Goal: Information Seeking & Learning: Learn about a topic

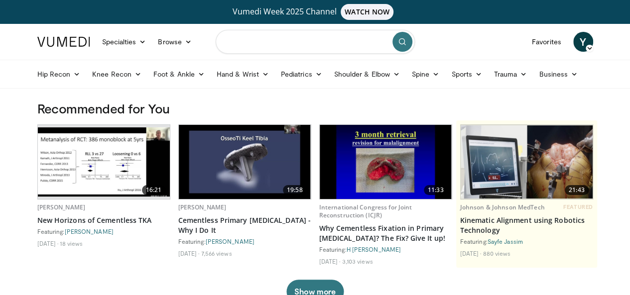
click at [250, 40] on input "Search topics, interventions" at bounding box center [315, 42] width 199 height 24
type input "**********"
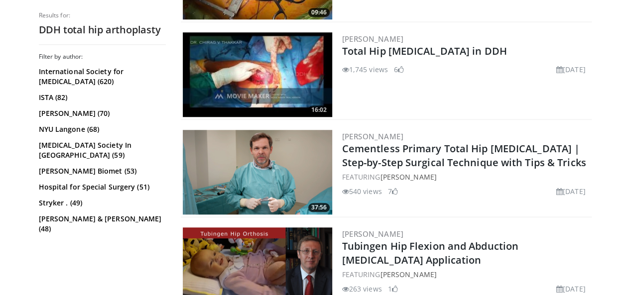
scroll to position [299, 0]
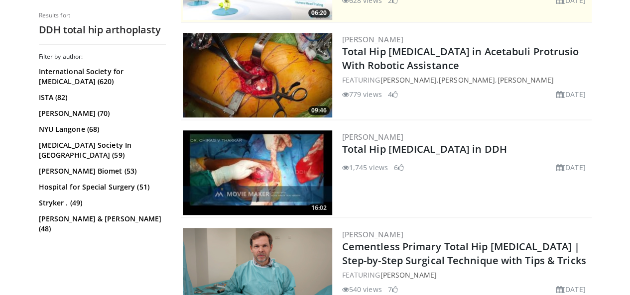
drag, startPoint x: 287, startPoint y: 173, endPoint x: 282, endPoint y: 168, distance: 7.4
click at [287, 173] on img at bounding box center [257, 172] width 149 height 85
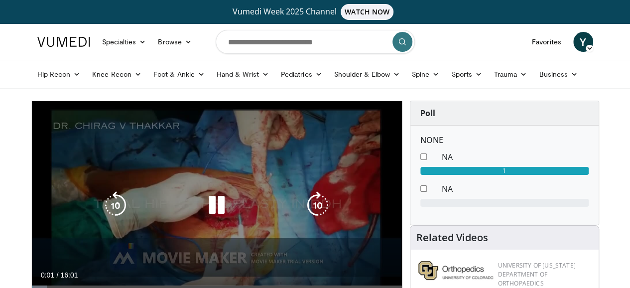
click at [208, 217] on icon "Video Player" at bounding box center [217, 205] width 28 height 28
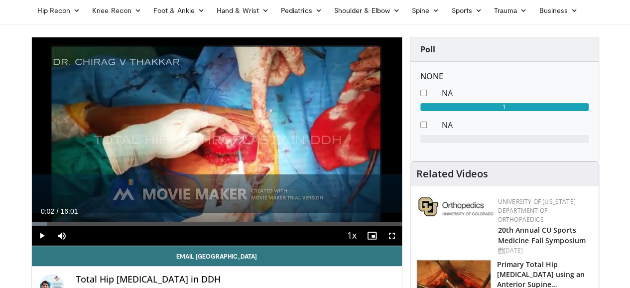
scroll to position [50, 0]
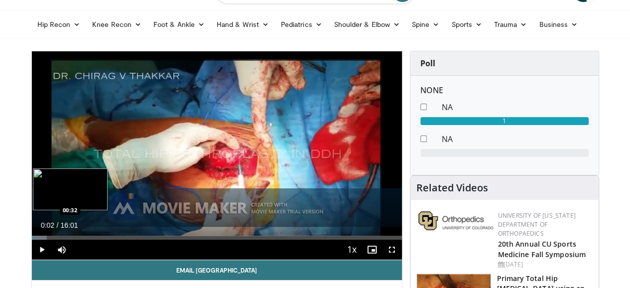
click at [32, 239] on div "Progress Bar" at bounding box center [39, 237] width 15 height 4
click at [40, 239] on div "Progress Bar" at bounding box center [51, 237] width 37 height 4
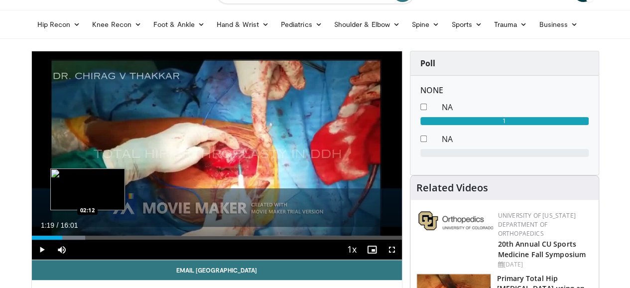
click at [62, 239] on div "Loaded : 14.53% 01:19 02:12" at bounding box center [217, 237] width 370 height 4
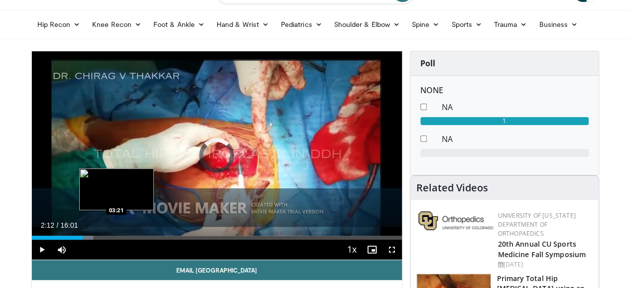
click at [93, 239] on div "Loaded : 16.64% 02:12 03:21" at bounding box center [217, 237] width 370 height 4
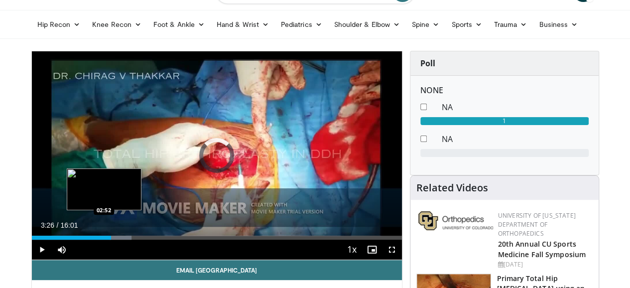
click at [79, 239] on div "03:26" at bounding box center [72, 237] width 80 height 4
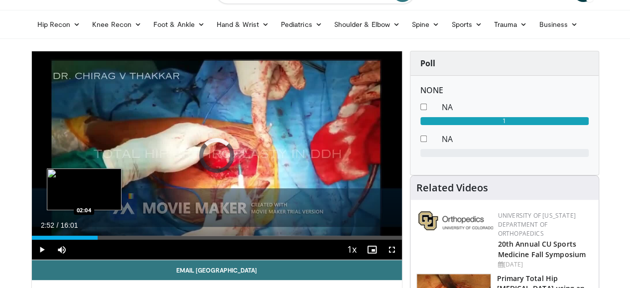
click at [57, 239] on div "Loaded : 0.00% 02:52 02:04" at bounding box center [217, 234] width 370 height 9
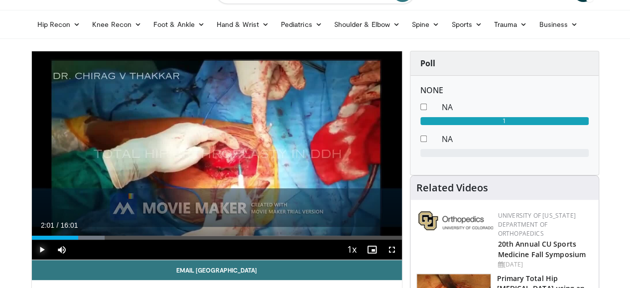
click at [32, 259] on span "Video Player" at bounding box center [42, 249] width 20 height 20
click at [402, 259] on span "Video Player" at bounding box center [392, 249] width 20 height 20
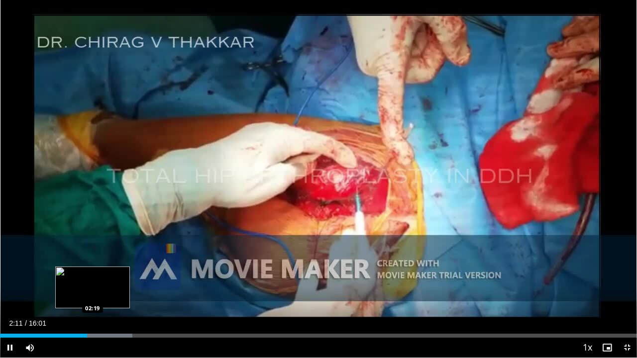
click at [93, 287] on div "Loaded : 20.76% 02:11 02:19" at bounding box center [318, 336] width 637 height 4
click at [103, 287] on div "Progress Bar" at bounding box center [109, 336] width 59 height 4
click at [94, 287] on div "02:36" at bounding box center [52, 336] width 104 height 4
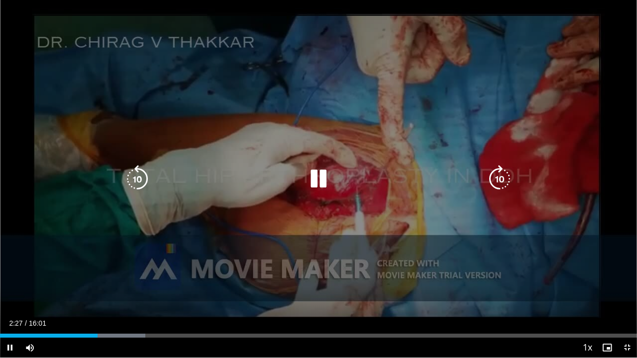
click at [317, 178] on icon "Video Player" at bounding box center [319, 179] width 28 height 28
click at [320, 175] on icon "Video Player" at bounding box center [319, 179] width 28 height 28
drag, startPoint x: 192, startPoint y: 129, endPoint x: 195, endPoint y: 124, distance: 5.1
click at [193, 127] on div "10 seconds Tap to unmute" at bounding box center [318, 179] width 637 height 358
click at [315, 180] on icon "Video Player" at bounding box center [319, 179] width 28 height 28
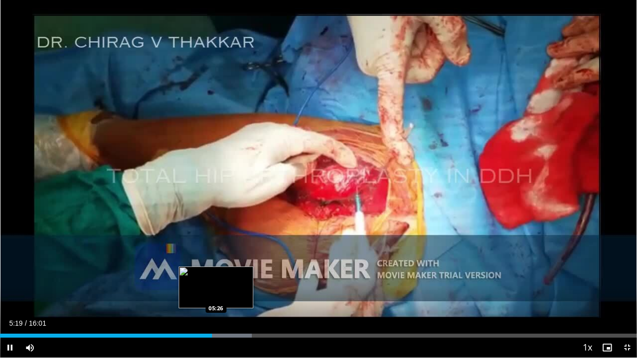
click at [217, 287] on div "Loaded : 39.52% 05:20 05:26" at bounding box center [318, 336] width 637 height 4
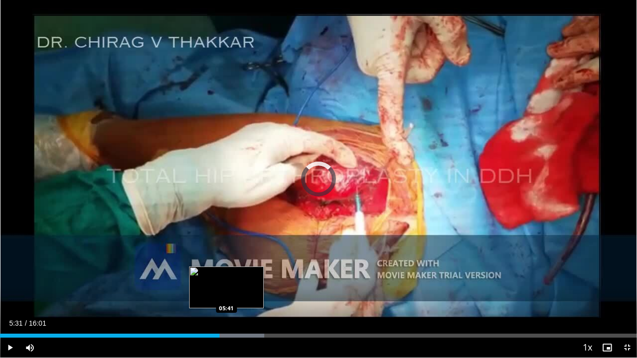
click at [226, 287] on div "Loaded : 41.52% 05:41 05:41" at bounding box center [318, 336] width 637 height 4
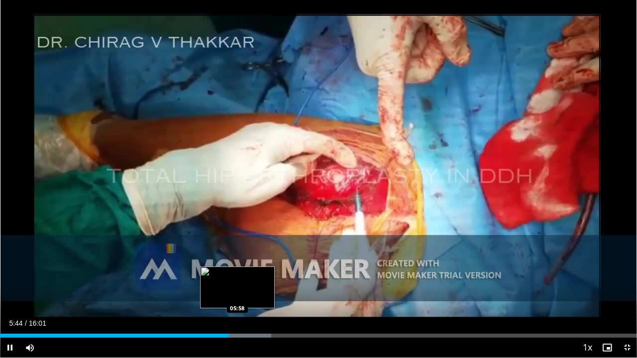
click at [239, 287] on div "Progress Bar" at bounding box center [239, 336] width 64 height 4
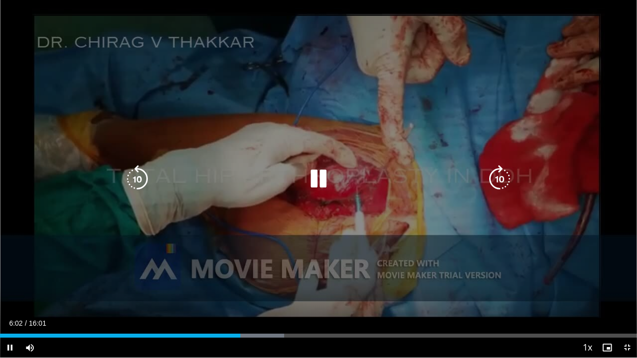
click at [246, 287] on div "Current Time 6:02 / Duration 16:01 Pause Skip Backward Skip Forward Mute 100% L…" at bounding box center [318, 348] width 637 height 20
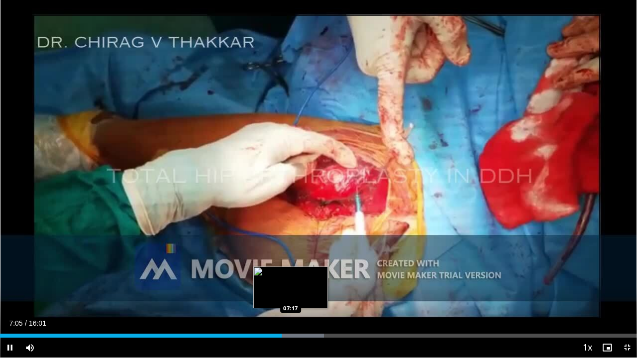
click at [292, 287] on div "Loaded : 50.87% 07:05 07:17" at bounding box center [318, 333] width 637 height 9
click at [300, 287] on div "Progress Bar" at bounding box center [305, 336] width 64 height 4
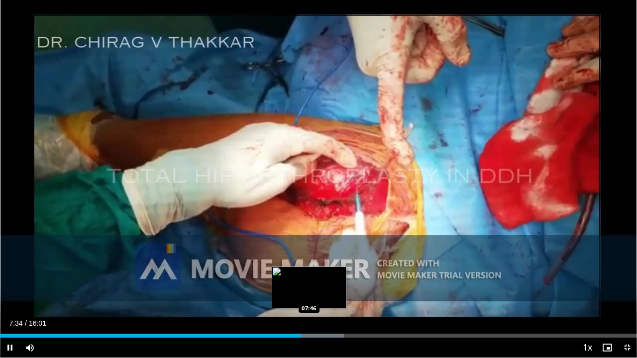
click at [312, 287] on div "Loaded : 53.98% 07:34 07:46" at bounding box center [318, 336] width 637 height 4
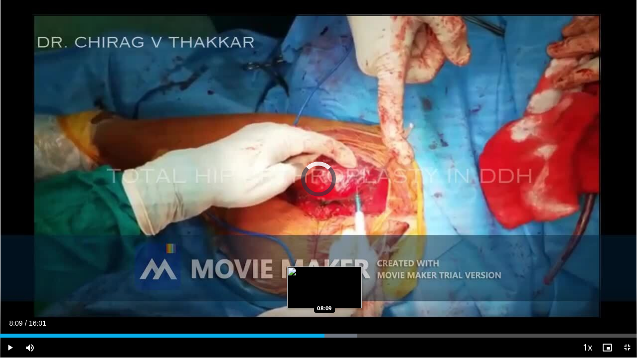
click at [325, 287] on div "Progress Bar" at bounding box center [325, 336] width 64 height 4
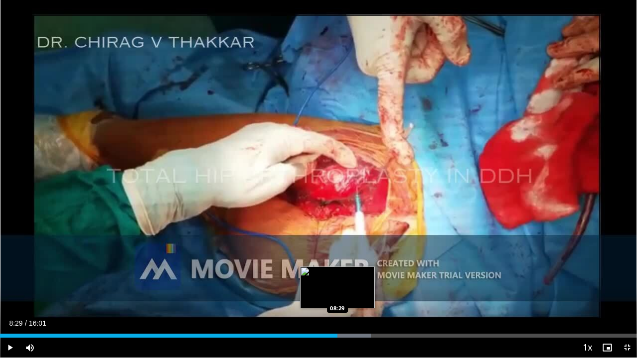
click at [338, 287] on div "Progress Bar" at bounding box center [342, 336] width 58 height 4
click at [348, 287] on div "Progress Bar" at bounding box center [352, 336] width 64 height 4
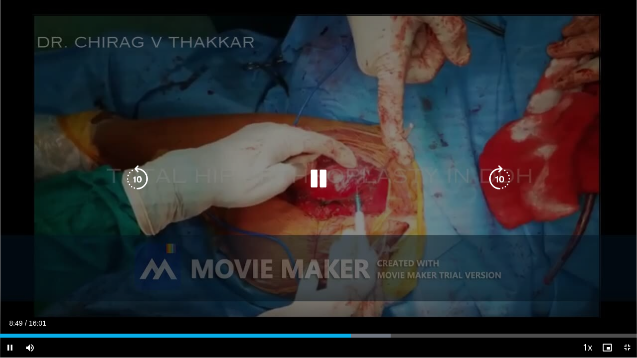
click at [365, 287] on div "Current Time 8:49 / Duration 16:01 Pause Skip Backward Skip Forward Mute 100% L…" at bounding box center [318, 348] width 637 height 20
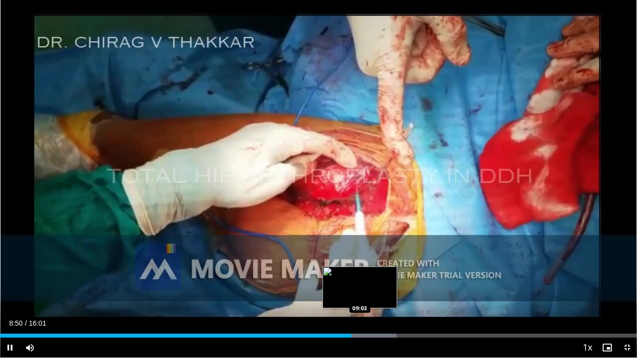
click at [366, 287] on div "Progress Bar" at bounding box center [365, 336] width 64 height 4
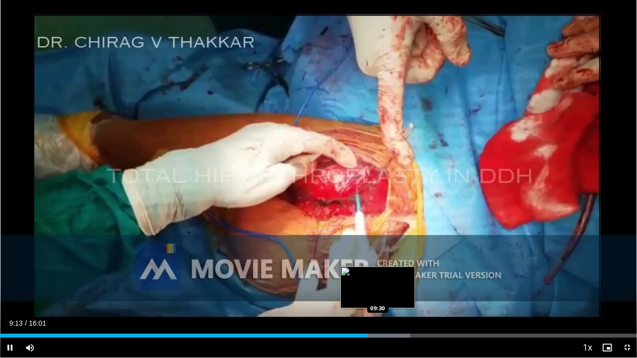
click at [378, 287] on div "Progress Bar" at bounding box center [379, 336] width 63 height 4
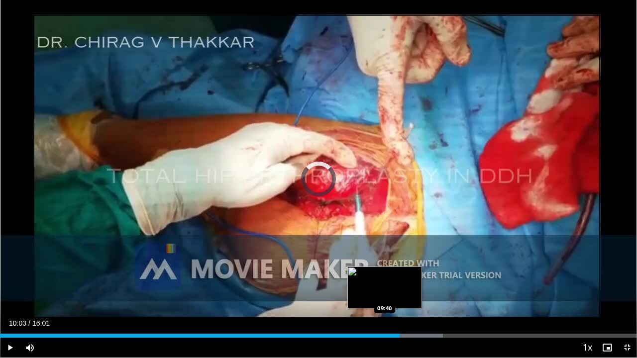
click at [385, 287] on div "Loaded : 69.56% 10:03 09:40" at bounding box center [318, 336] width 637 height 4
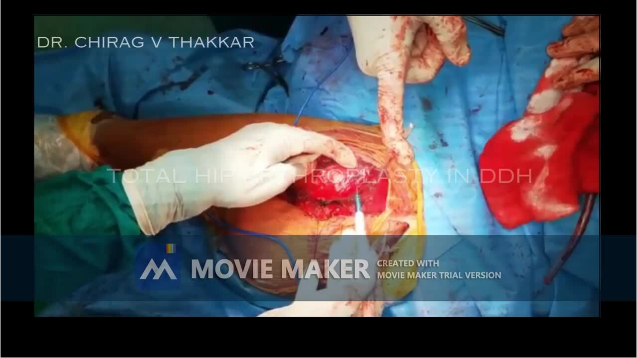
click at [355, 287] on div "10 seconds Tap to unmute" at bounding box center [318, 179] width 637 height 358
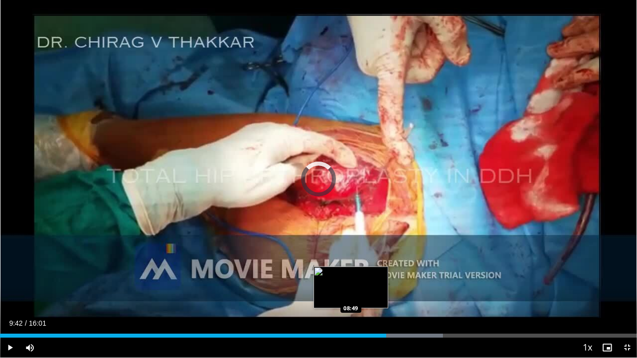
click at [351, 287] on div "09:42" at bounding box center [193, 336] width 386 height 4
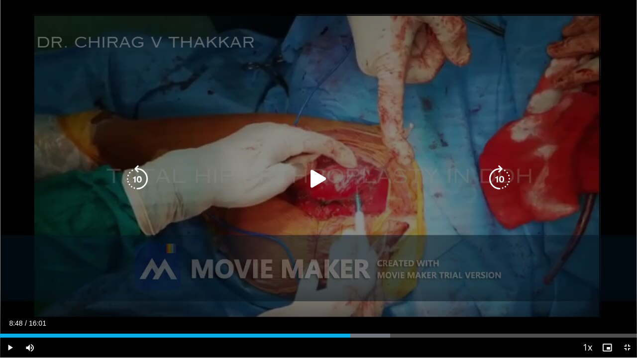
click at [314, 176] on icon "Video Player" at bounding box center [319, 179] width 28 height 28
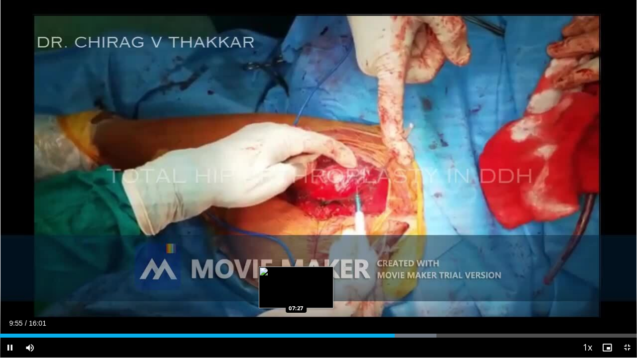
click at [296, 287] on div "Loaded : 68.52% 09:55 07:27" at bounding box center [318, 333] width 637 height 9
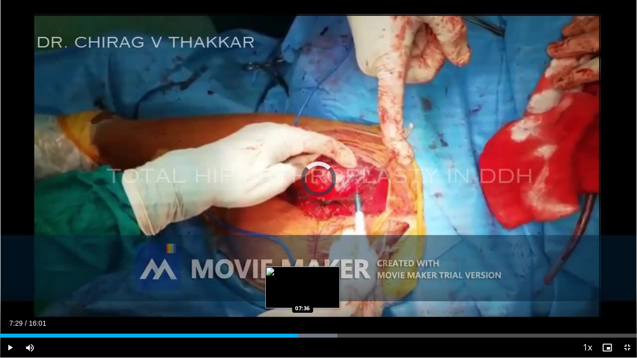
click at [303, 287] on div "Progress Bar" at bounding box center [315, 336] width 46 height 4
click at [308, 287] on div "Loaded : 53.98% 07:43 07:44" at bounding box center [318, 336] width 637 height 4
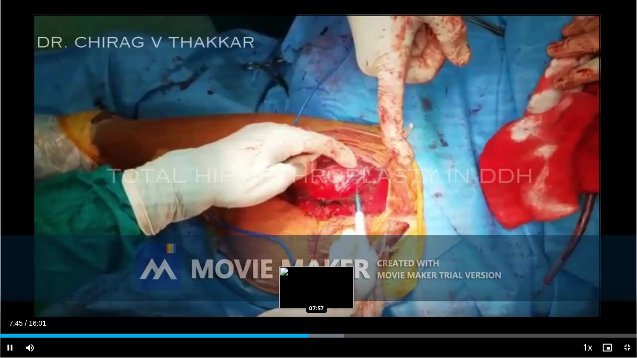
click at [317, 287] on div "Progress Bar" at bounding box center [317, 336] width 1 height 4
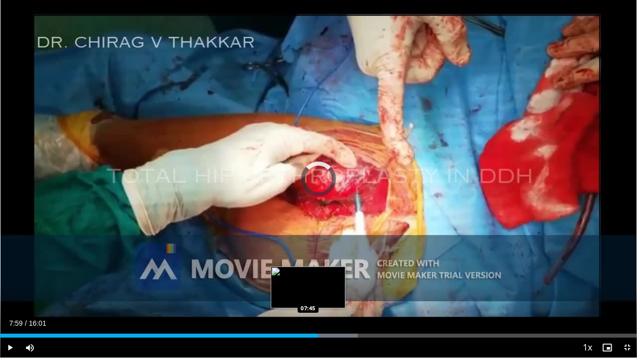
click at [308, 287] on div "07:59" at bounding box center [159, 336] width 318 height 4
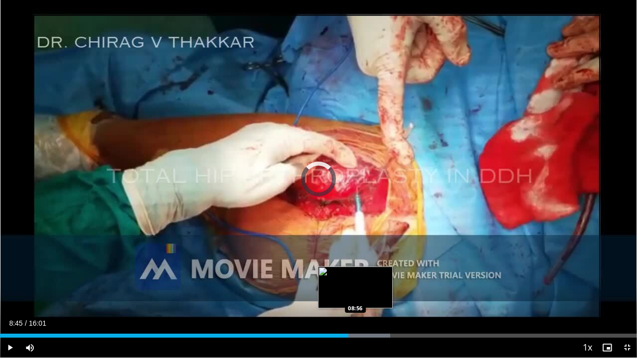
click at [355, 287] on div "Progress Bar" at bounding box center [358, 336] width 64 height 4
click at [364, 287] on div "Loaded : 62.29% 08:57 09:09" at bounding box center [318, 336] width 637 height 4
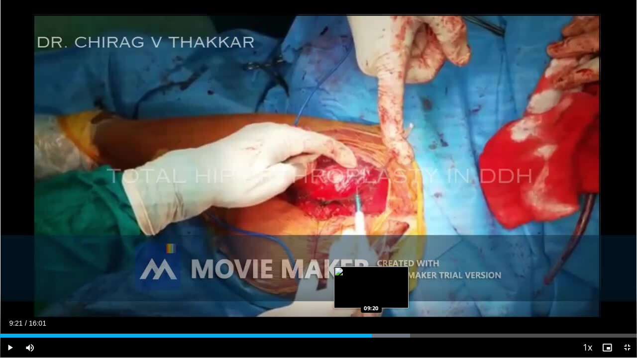
click at [371, 287] on div "Loaded : 64.37% 09:21 09:20" at bounding box center [318, 336] width 637 height 4
click at [380, 287] on div "Progress Bar" at bounding box center [384, 336] width 64 height 4
click at [387, 287] on div "Loaded : 66.44% 09:34 09:43" at bounding box center [318, 336] width 637 height 4
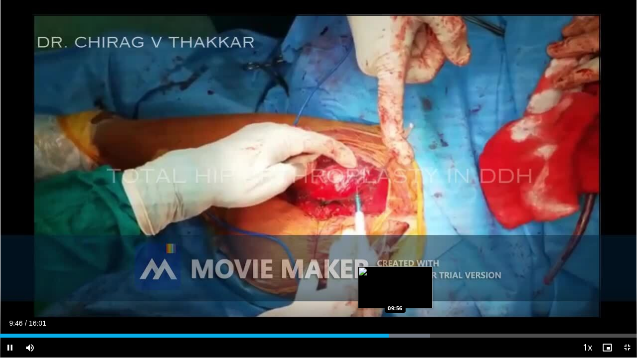
click at [396, 287] on div "Loaded : 67.48% 09:46 09:56" at bounding box center [318, 336] width 637 height 4
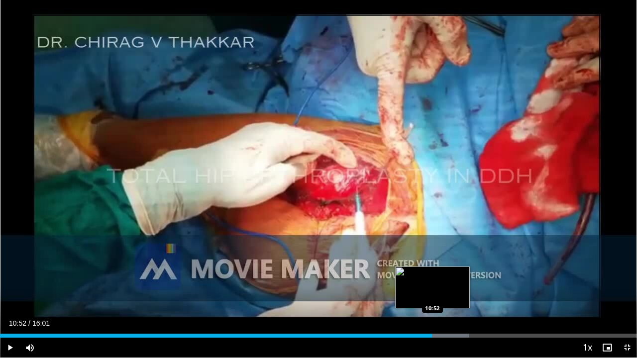
click at [432, 287] on div "Loaded : 73.71% 10:52 10:52" at bounding box center [318, 336] width 637 height 4
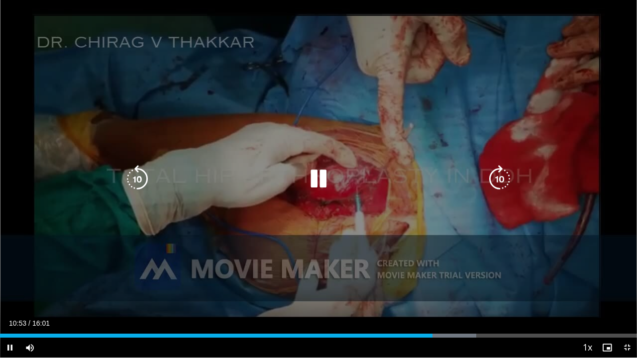
click at [440, 287] on div "Loaded : 74.75% 10:53 11:01" at bounding box center [318, 333] width 637 height 9
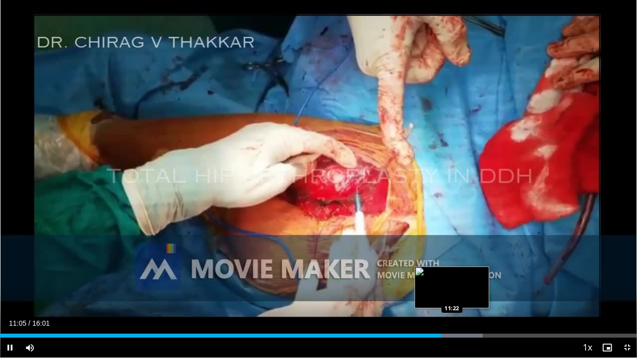
click at [452, 287] on div "Progress Bar" at bounding box center [451, 336] width 63 height 4
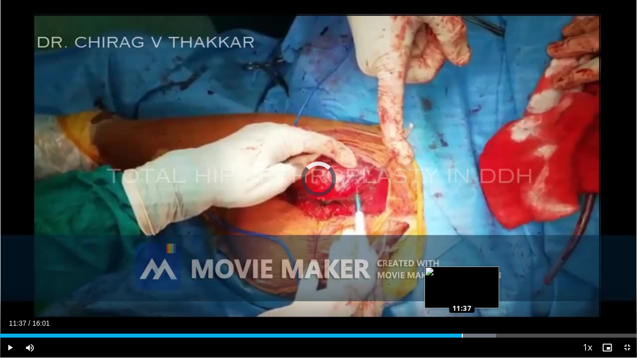
click at [463, 287] on div "Loaded : 77.87% 11:37 11:37" at bounding box center [318, 333] width 637 height 9
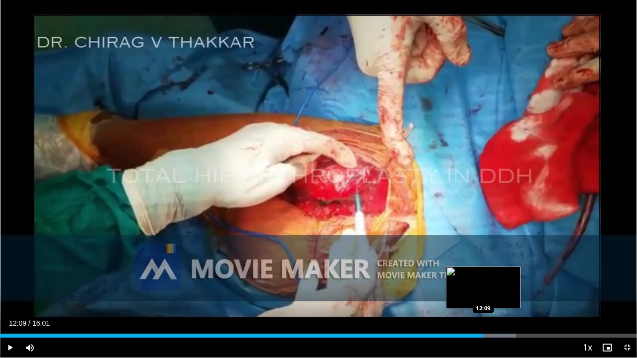
click at [483, 287] on div "Loaded : 80.98% 12:09 12:09" at bounding box center [318, 336] width 637 height 4
click at [500, 287] on div "Loaded : 83.06% 12:16 12:35" at bounding box center [318, 336] width 637 height 4
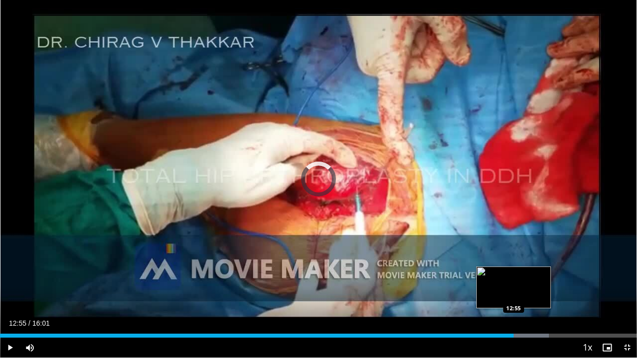
click at [516, 287] on div "Loaded : 86.17% 12:45 12:55" at bounding box center [318, 336] width 637 height 4
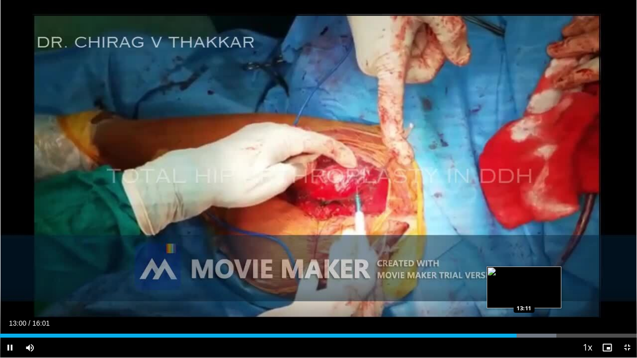
click at [527, 287] on div "Progress Bar" at bounding box center [527, 336] width 60 height 4
click at [533, 287] on div "Progress Bar" at bounding box center [532, 336] width 1 height 4
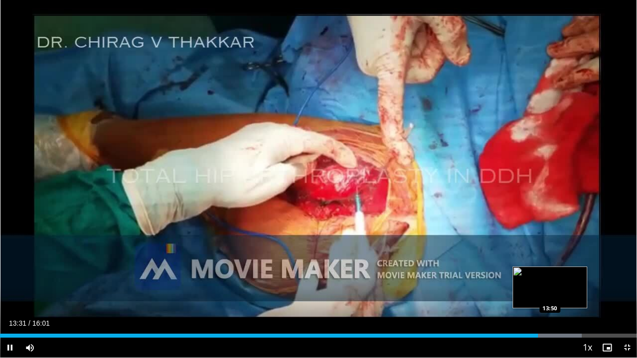
click at [551, 287] on div "Loaded : 91.36% 13:31 13:50" at bounding box center [318, 336] width 637 height 4
click at [572, 287] on div "Loaded : 93.44% 13:52 14:23" at bounding box center [318, 336] width 637 height 4
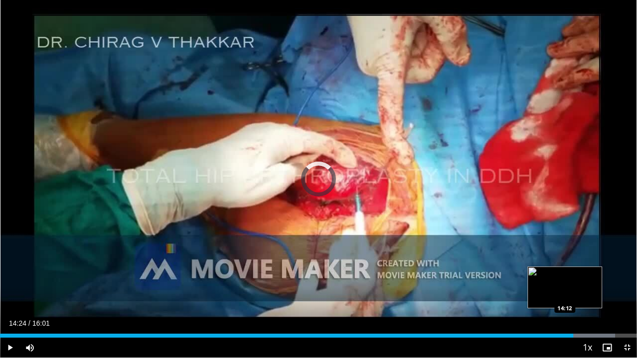
click at [565, 287] on div "14:25" at bounding box center [287, 336] width 574 height 4
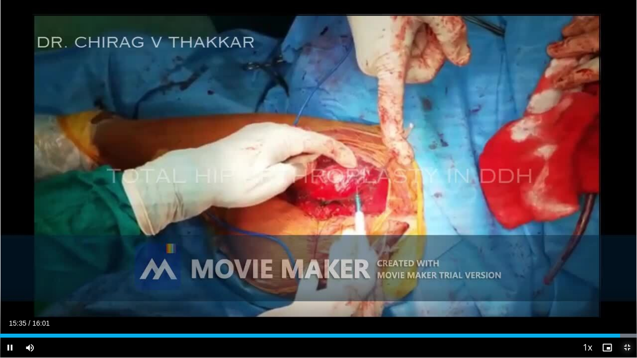
click at [628, 287] on span "Video Player" at bounding box center [627, 348] width 20 height 20
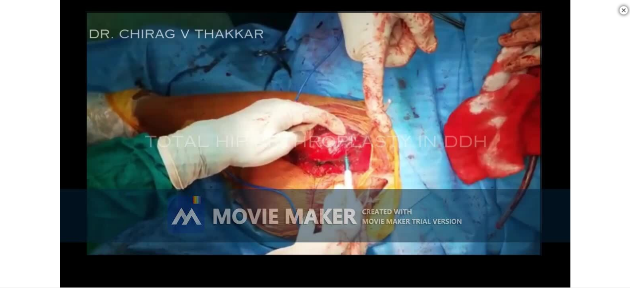
scroll to position [398, 0]
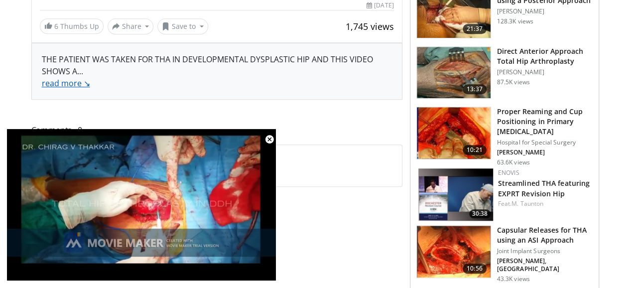
click at [50, 78] on link "read more ↘" at bounding box center [66, 83] width 48 height 11
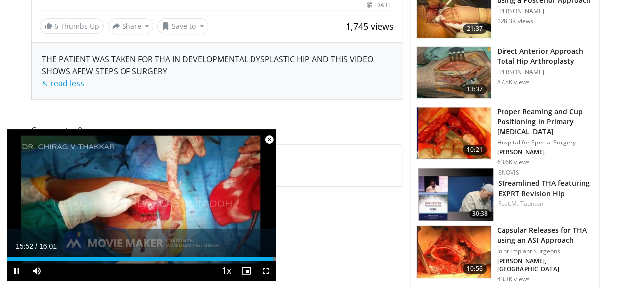
click at [269, 137] on span "Video Player" at bounding box center [269, 139] width 20 height 20
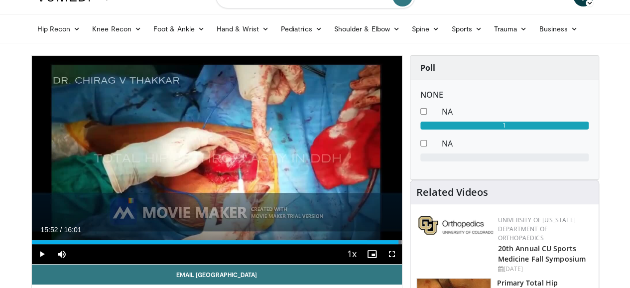
scroll to position [0, 0]
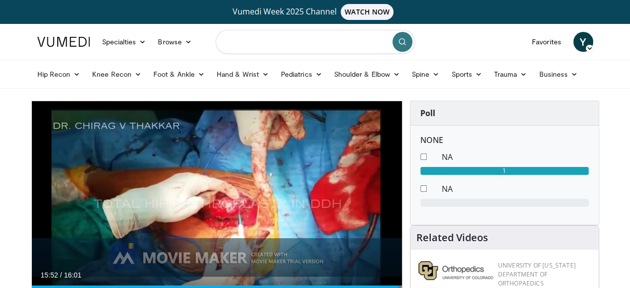
click at [297, 35] on input "Search topics, interventions" at bounding box center [315, 42] width 199 height 24
type input "**********"
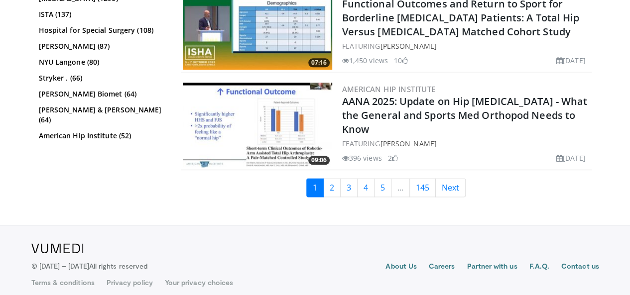
scroll to position [2500, 0]
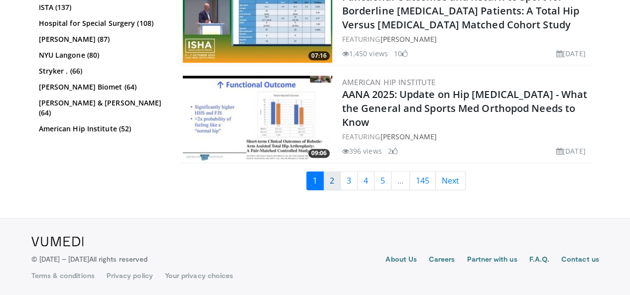
click at [340, 175] on link "2" at bounding box center [331, 180] width 17 height 19
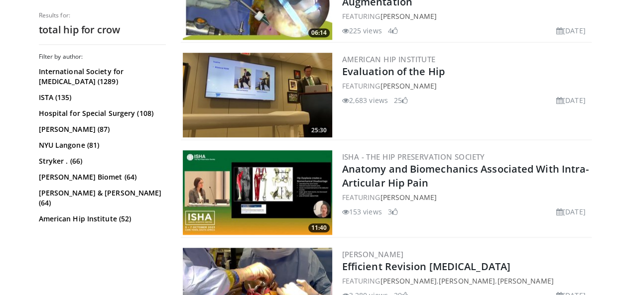
scroll to position [2500, 0]
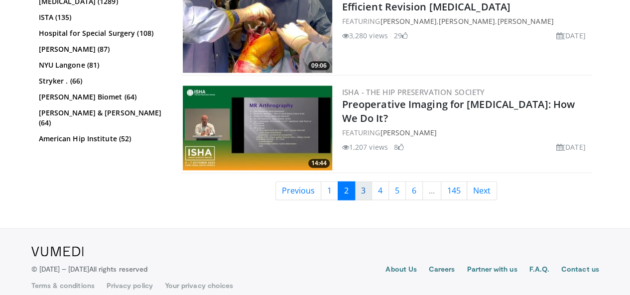
click at [365, 181] on link "3" at bounding box center [362, 190] width 17 height 19
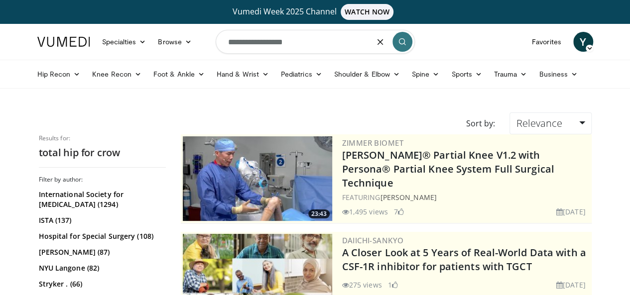
drag, startPoint x: 298, startPoint y: 43, endPoint x: 59, endPoint y: 22, distance: 239.4
click at [59, 24] on nav "Specialties Adult & Family Medicine Allergy, Asthma, Immunology Anesthesiology …" at bounding box center [315, 42] width 568 height 36
type input "**********"
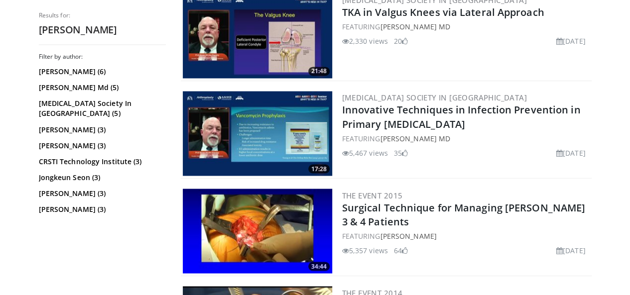
scroll to position [846, 0]
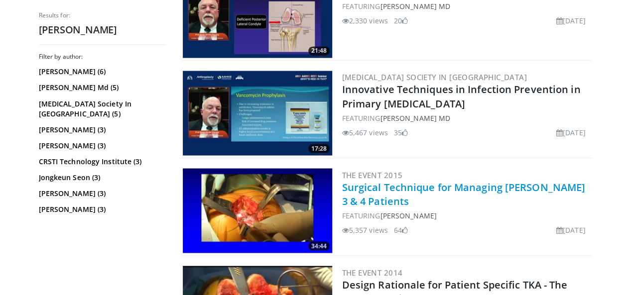
click at [443, 186] on link "Surgical Technique for Managing [PERSON_NAME] 3 & 4 Patients" at bounding box center [463, 193] width 243 height 27
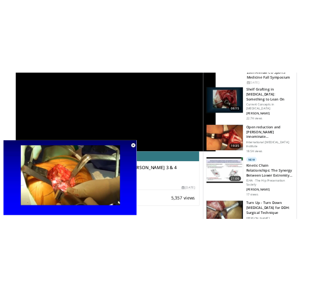
scroll to position [199, 0]
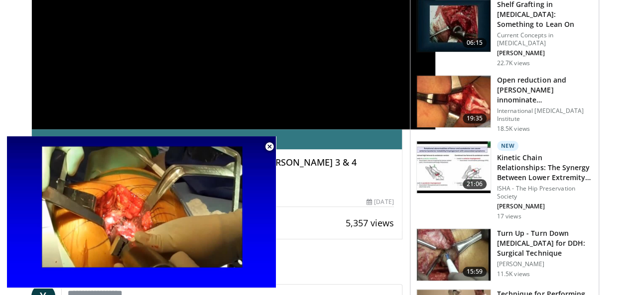
click at [273, 147] on span "Video Player" at bounding box center [269, 147] width 20 height 20
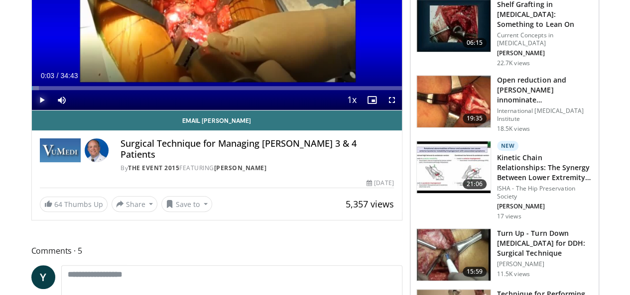
click at [32, 110] on span "Video Player" at bounding box center [42, 100] width 20 height 20
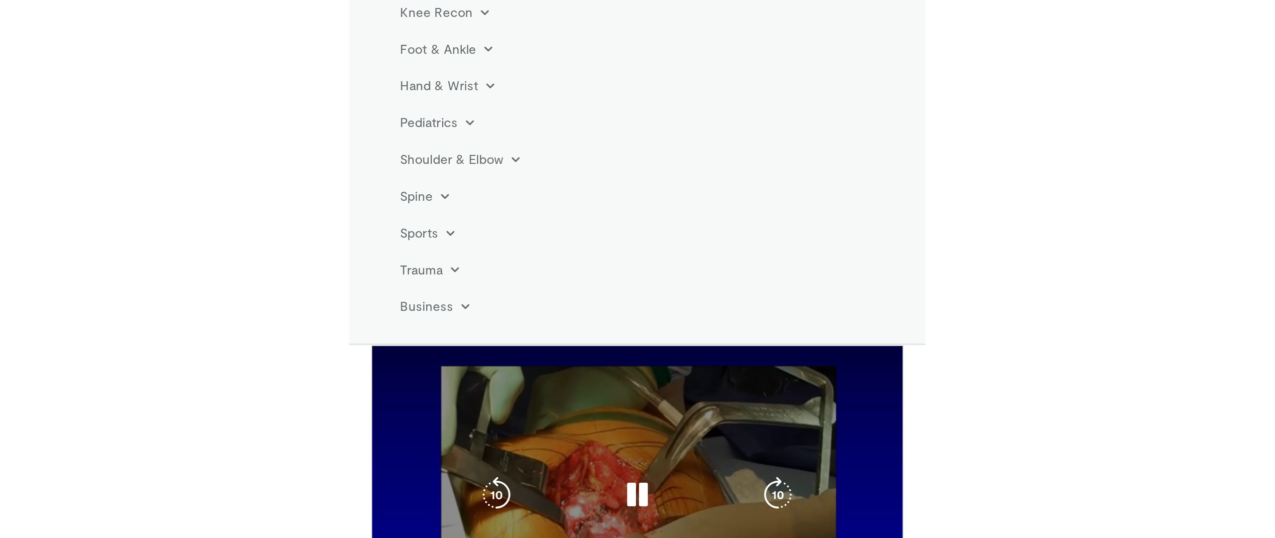
scroll to position [228, 0]
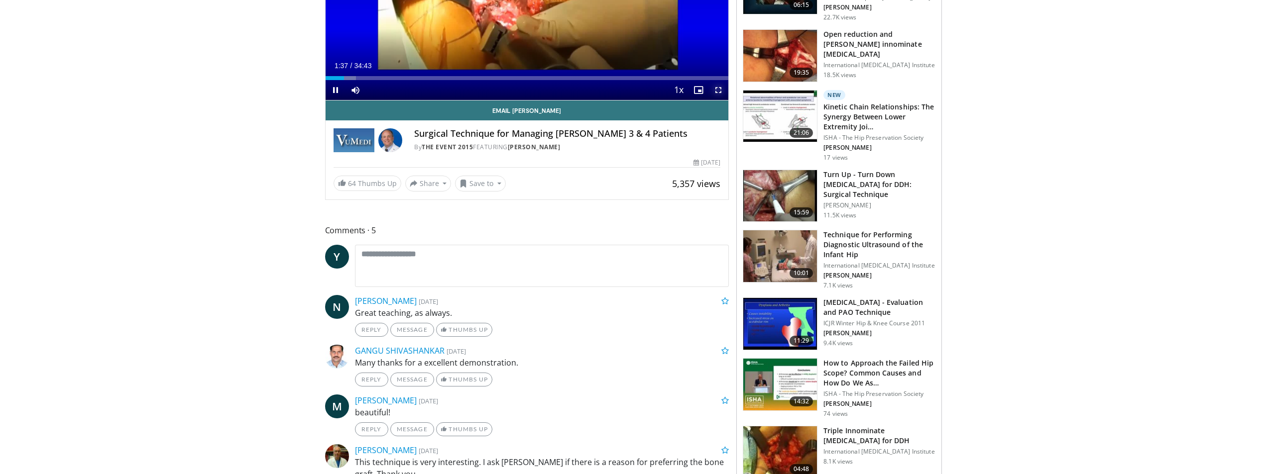
click at [629, 90] on span "Video Player" at bounding box center [718, 90] width 20 height 20
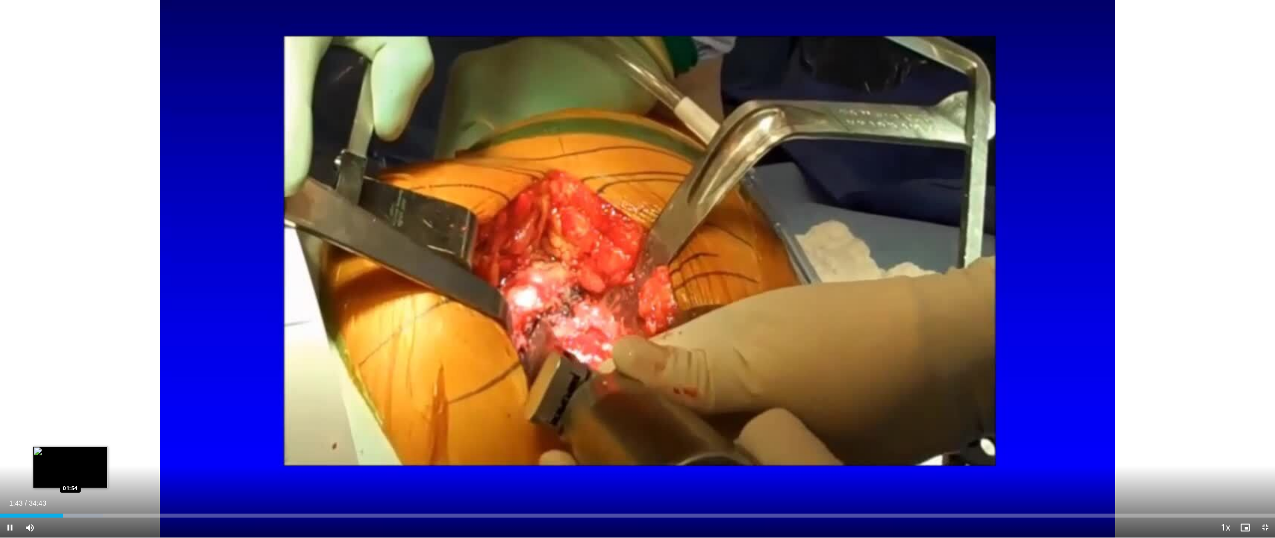
click at [70, 295] on div "Loaded : 8.08% 01:43 01:54" at bounding box center [637, 515] width 1275 height 4
click at [83, 295] on div "Progress Bar" at bounding box center [83, 515] width 1 height 4
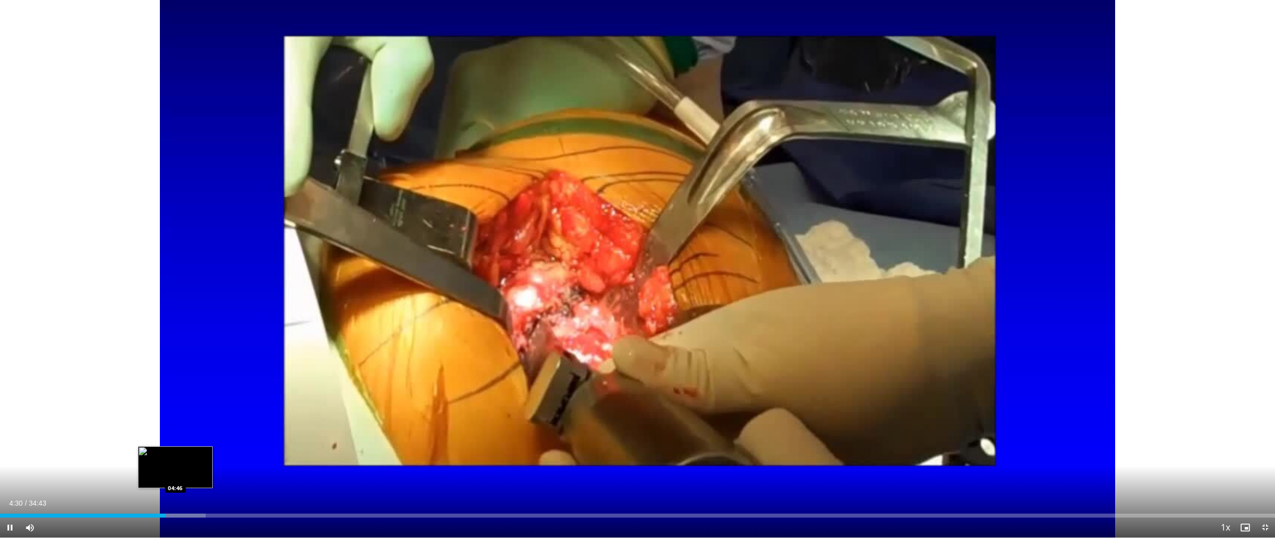
click at [175, 295] on div "Progress Bar" at bounding box center [175, 515] width 59 height 4
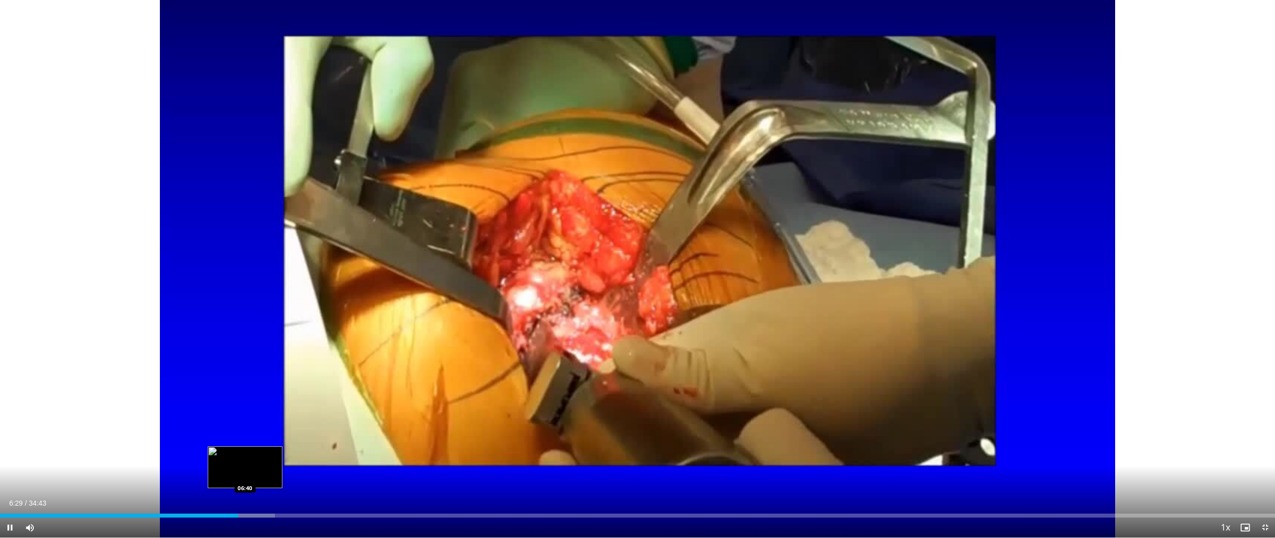
click at [245, 295] on div "Loaded : 21.56% 06:29 06:40" at bounding box center [637, 515] width 1275 height 4
click at [254, 295] on div "Loaded : 23.48% 06:55 06:55" at bounding box center [637, 515] width 1275 height 4
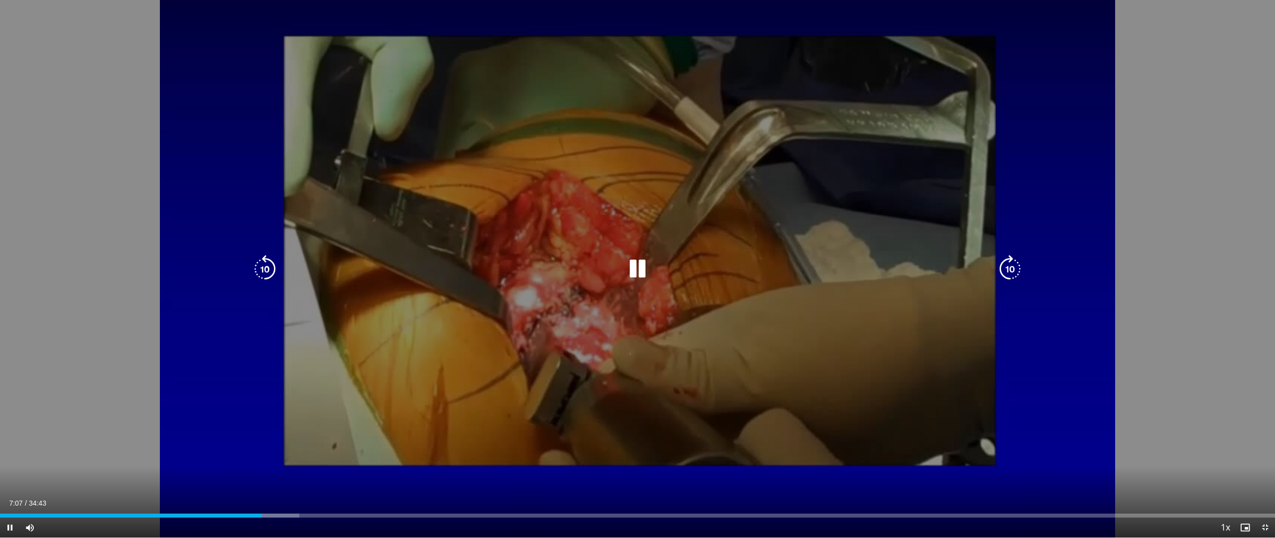
click at [629, 261] on icon "Video Player" at bounding box center [637, 269] width 28 height 28
click at [629, 263] on div "10 seconds Tap to unmute" at bounding box center [637, 268] width 1275 height 537
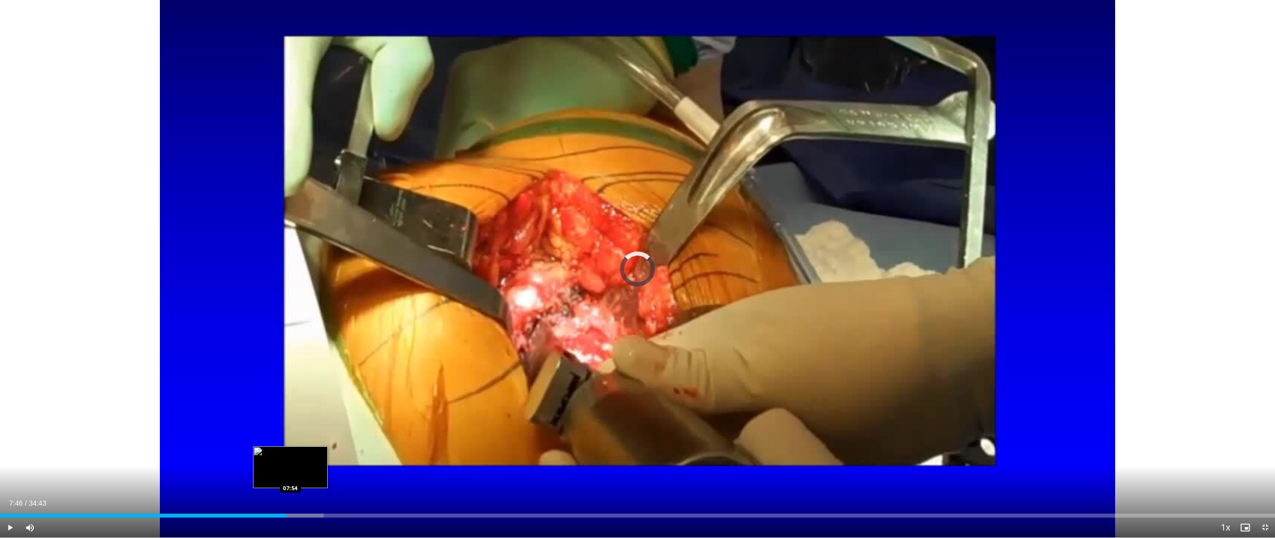
click at [291, 295] on div "Loaded : 25.39% 07:46 07:54" at bounding box center [637, 515] width 1275 height 4
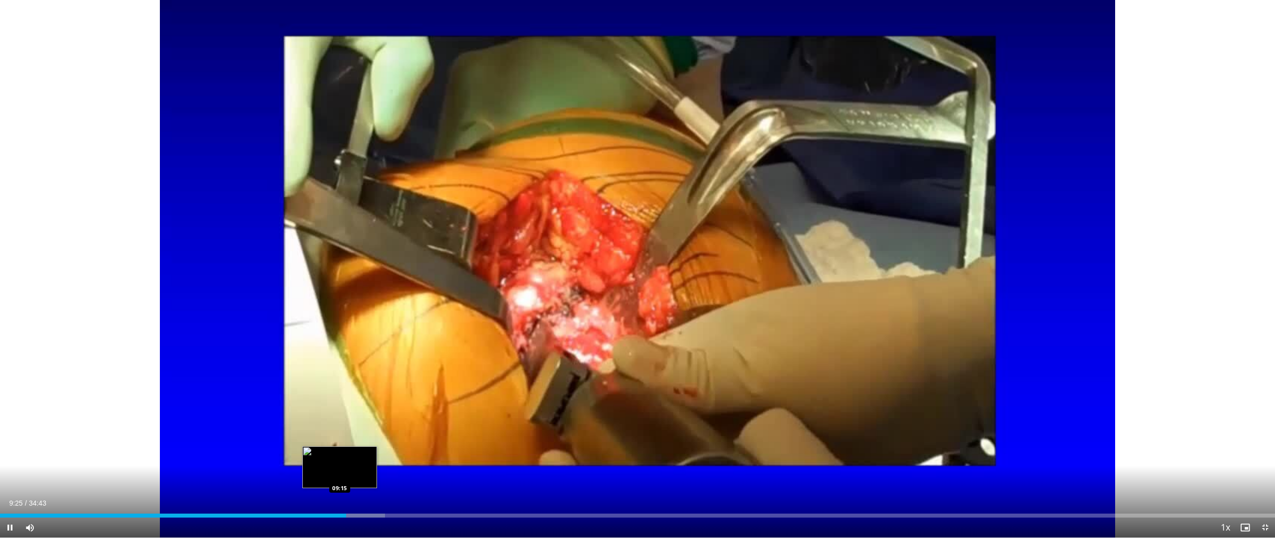
click at [340, 295] on div "Loaded : 30.19% 09:25 09:15" at bounding box center [637, 515] width 1275 height 4
click at [328, 295] on div "Loaded : 30.19% 09:17 08:56" at bounding box center [637, 515] width 1275 height 4
click at [355, 295] on div "Progress Bar" at bounding box center [356, 515] width 58 height 4
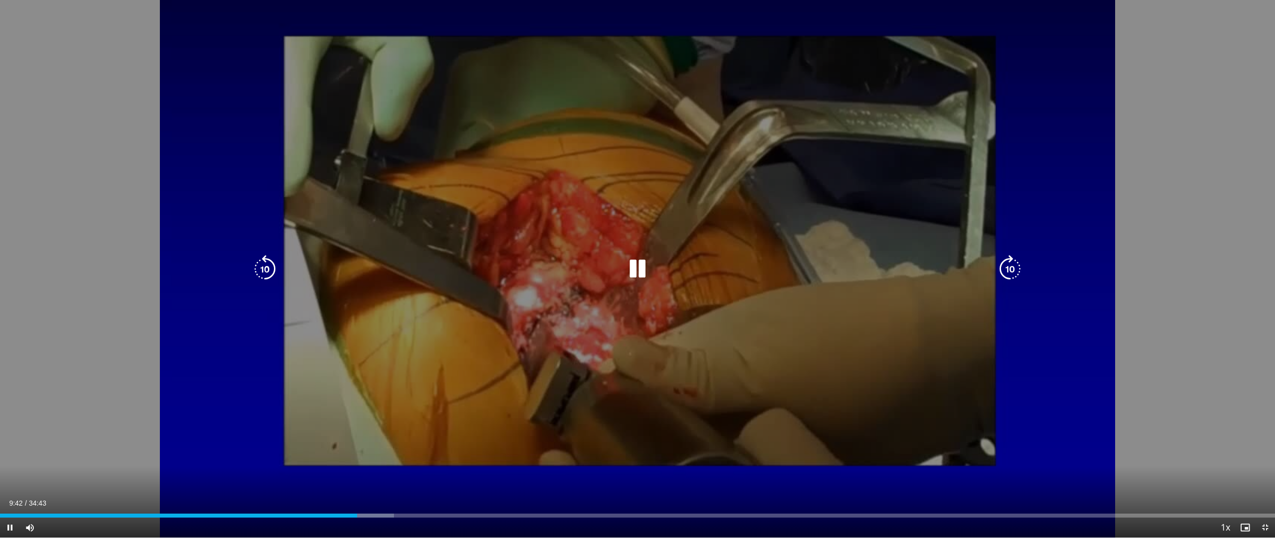
click at [372, 295] on div "Loaded : 30.88% 09:43 10:08" at bounding box center [637, 515] width 1275 height 4
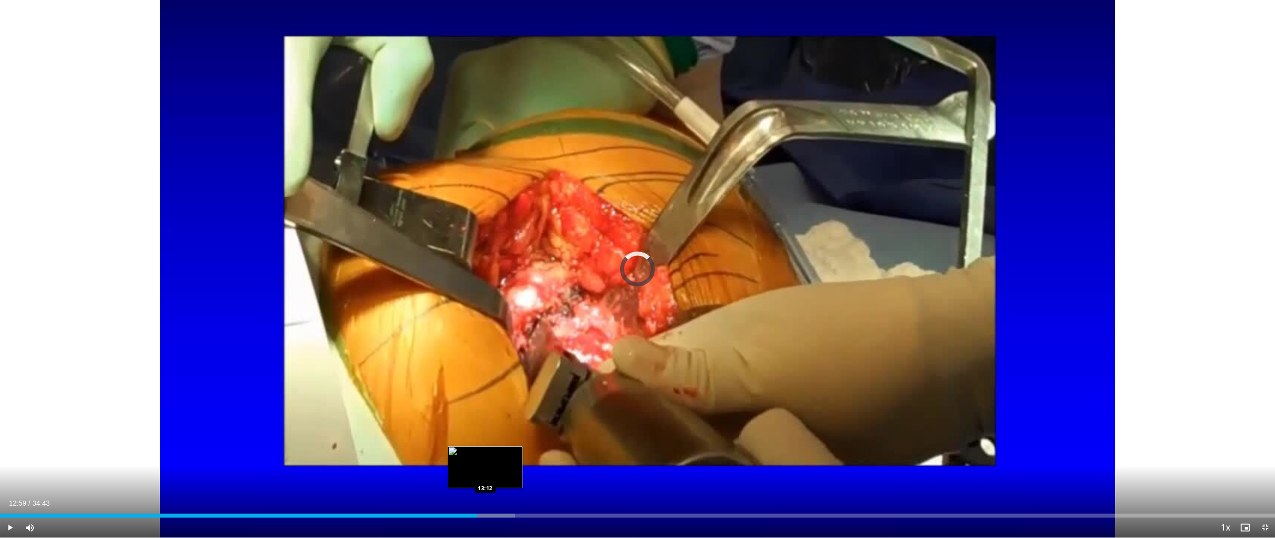
click at [485, 295] on div "Loaded : 40.39% 12:59 13:12" at bounding box center [637, 515] width 1275 height 4
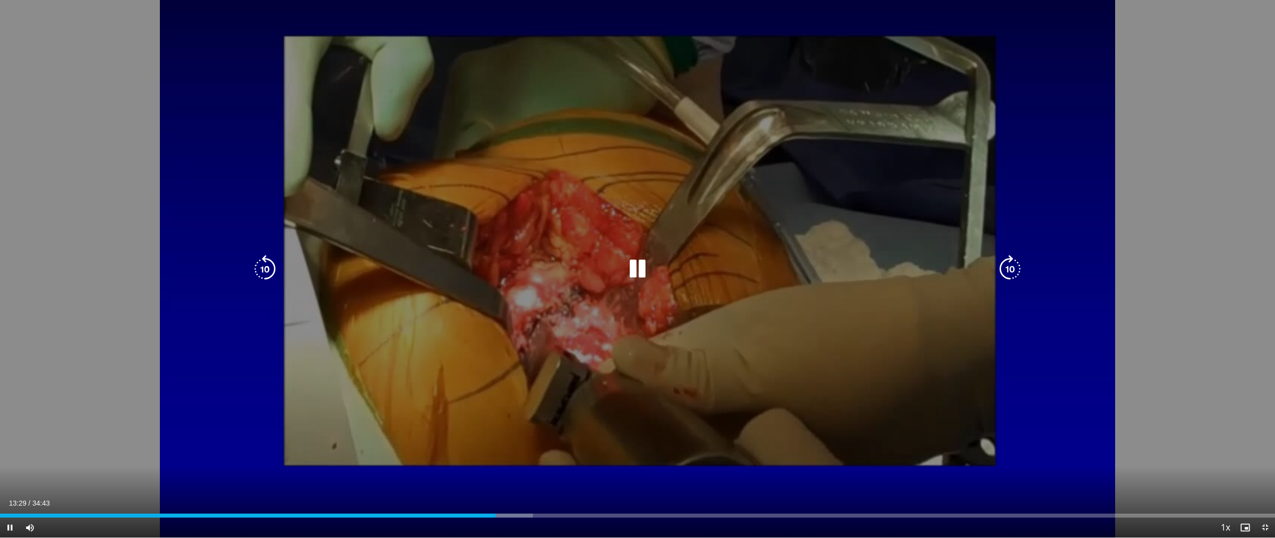
click at [629, 272] on icon "Video Player" at bounding box center [637, 269] width 28 height 28
click at [629, 264] on icon "Video Player" at bounding box center [637, 269] width 28 height 28
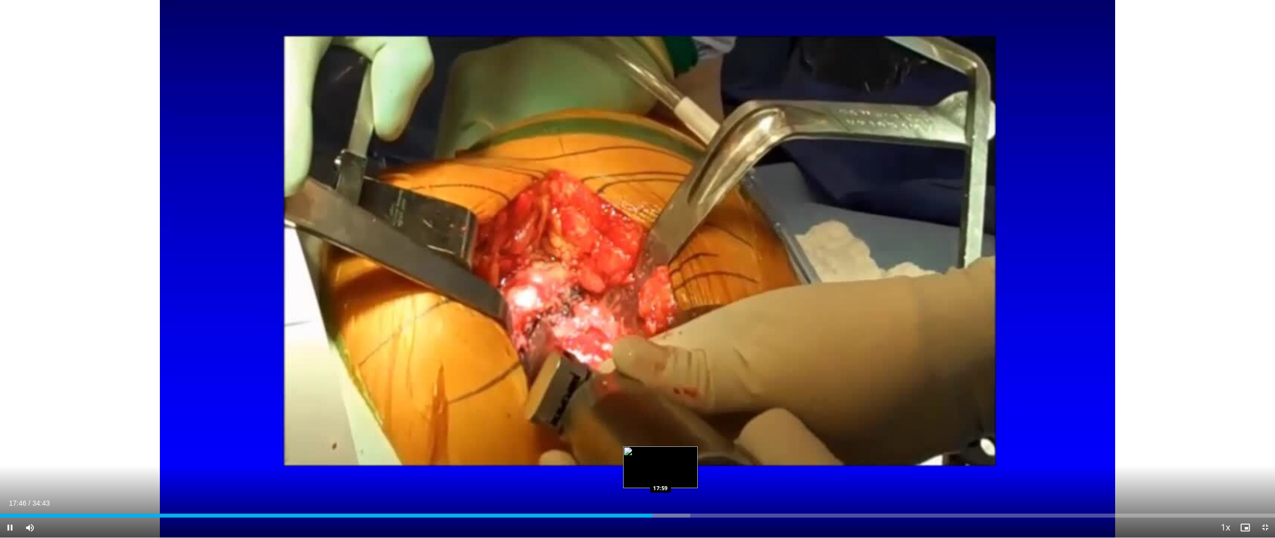
click at [629, 295] on div "Loaded : 54.14% 17:46 17:59" at bounding box center [637, 512] width 1275 height 9
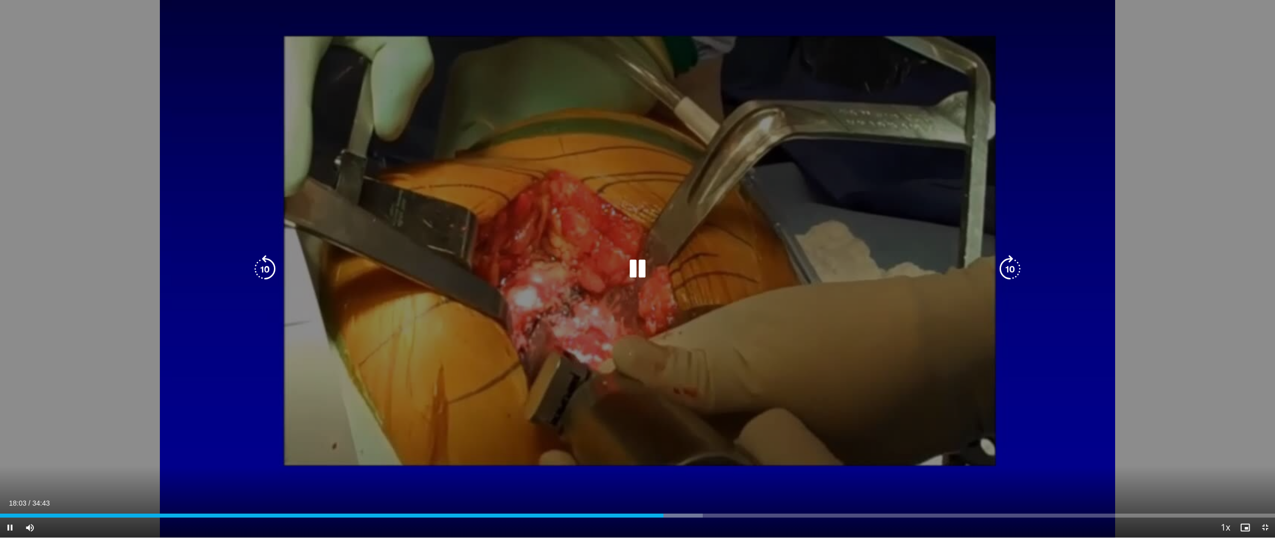
click at [629, 295] on div "Loaded : 55.10% 18:03 18:17" at bounding box center [637, 512] width 1275 height 9
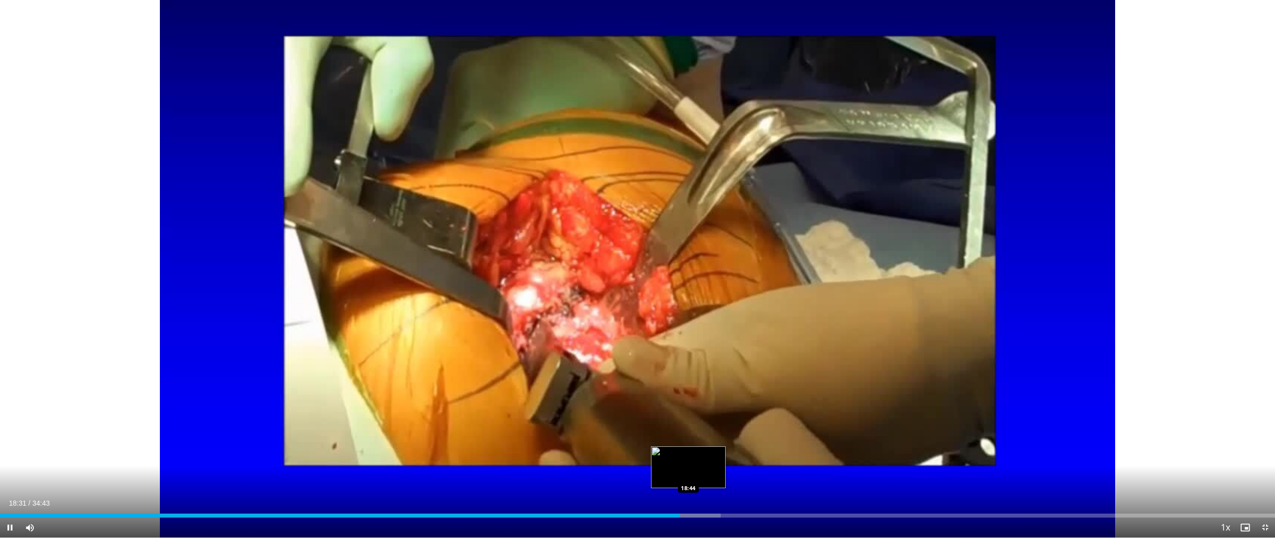
click at [629, 295] on div "Loaded : 56.54% 18:31 18:44" at bounding box center [637, 515] width 1275 height 4
click at [629, 295] on div "Loaded : 58.44% 19:24 19:23" at bounding box center [637, 512] width 1275 height 9
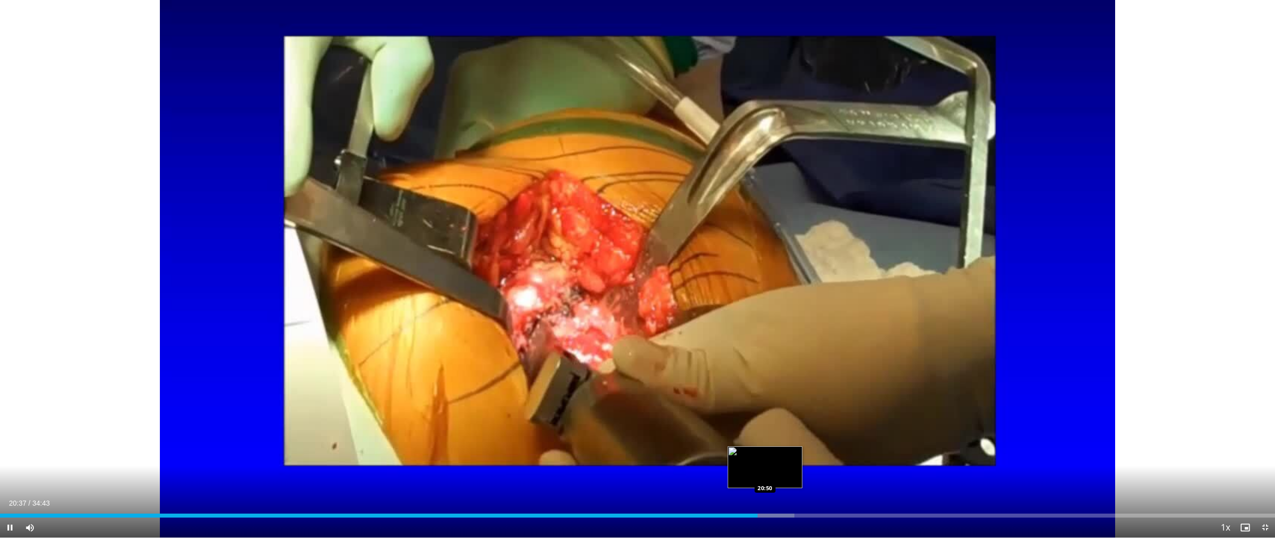
click at [629, 295] on div "Progress Bar" at bounding box center [766, 515] width 55 height 4
click at [629, 295] on div "Progress Bar" at bounding box center [781, 515] width 60 height 4
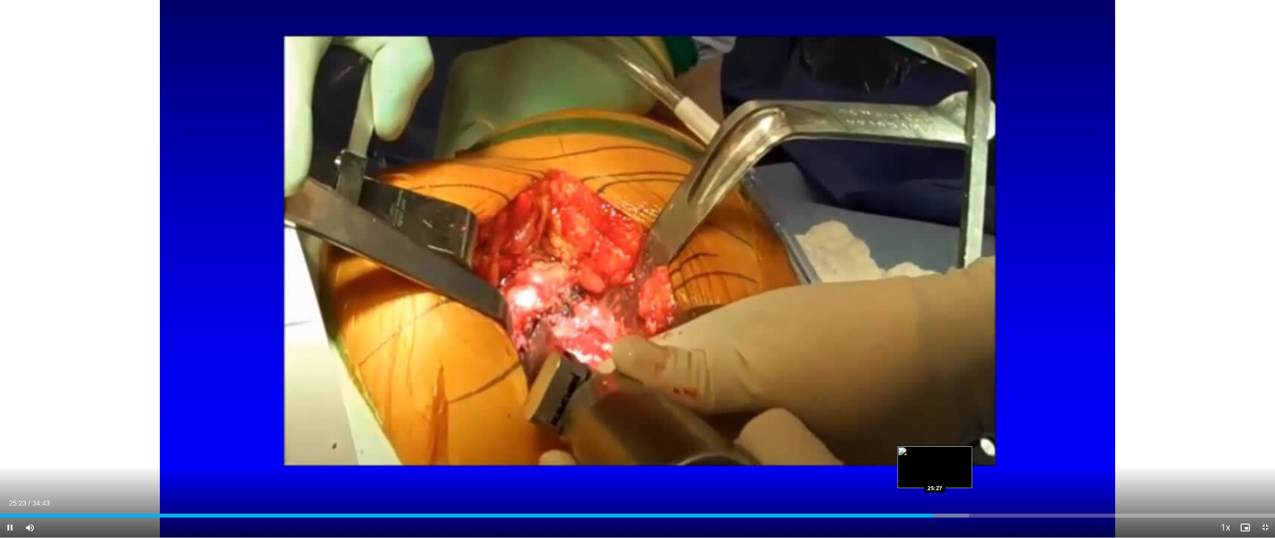
click at [629, 295] on div "Loaded : 76.02% 25:23 25:27" at bounding box center [637, 515] width 1275 height 4
click at [629, 295] on div "Loaded : 76.50% 25:28 25:37" at bounding box center [637, 515] width 1275 height 4
click at [629, 295] on div "Loaded : 76.97% 25:39 25:48" at bounding box center [637, 515] width 1275 height 4
click at [629, 295] on div "Progress Bar" at bounding box center [979, 515] width 57 height 4
click at [629, 295] on div "Loaded : 79.54% 26:35 26:45" at bounding box center [637, 515] width 1275 height 4
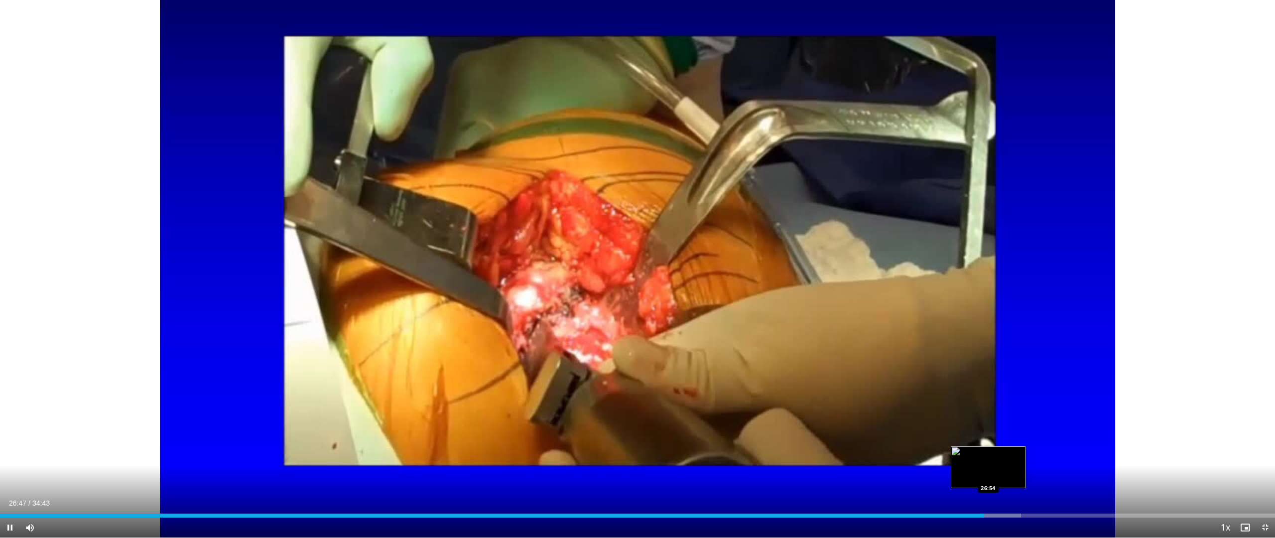
click at [629, 295] on div "Progress Bar" at bounding box center [992, 515] width 55 height 4
click at [629, 295] on div "Progress Bar" at bounding box center [997, 515] width 57 height 4
click at [629, 295] on div "Loaded : 80.50% 27:02 27:12" at bounding box center [637, 515] width 1275 height 4
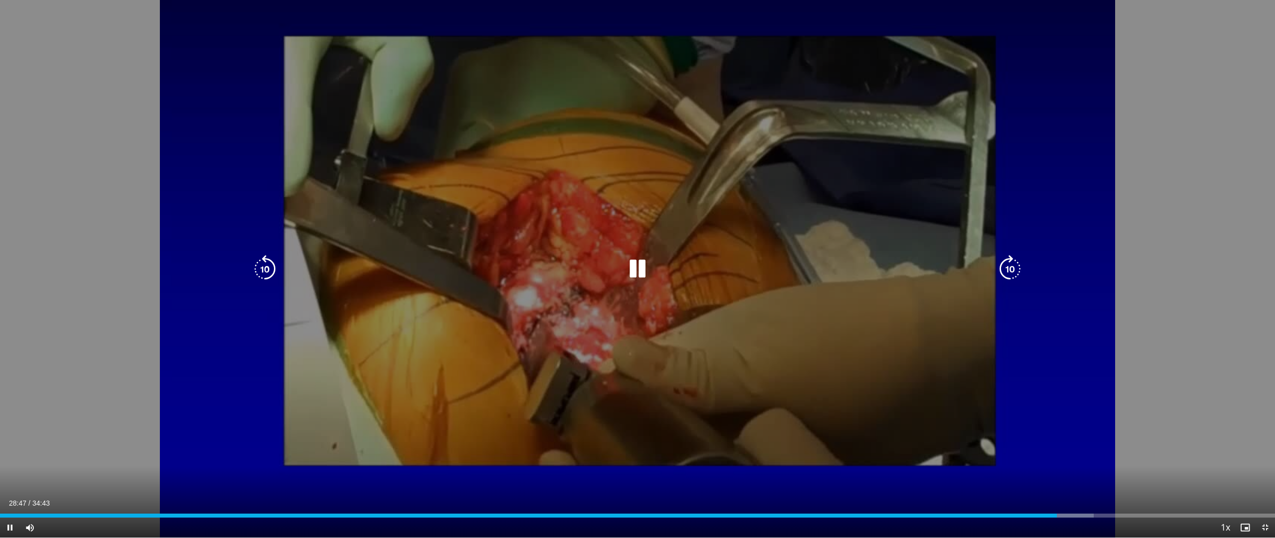
drag, startPoint x: 648, startPoint y: 298, endPoint x: 651, endPoint y: 303, distance: 6.0
click at [629, 295] on div "10 seconds Tap to unmute" at bounding box center [637, 268] width 1275 height 537
click at [629, 262] on icon "Video Player" at bounding box center [637, 269] width 28 height 28
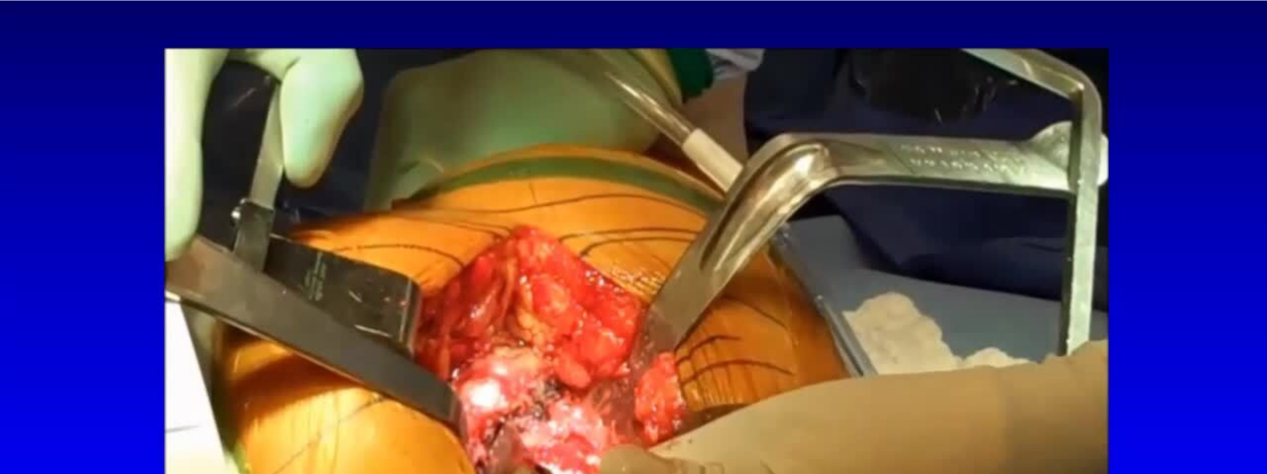
scroll to position [57, 0]
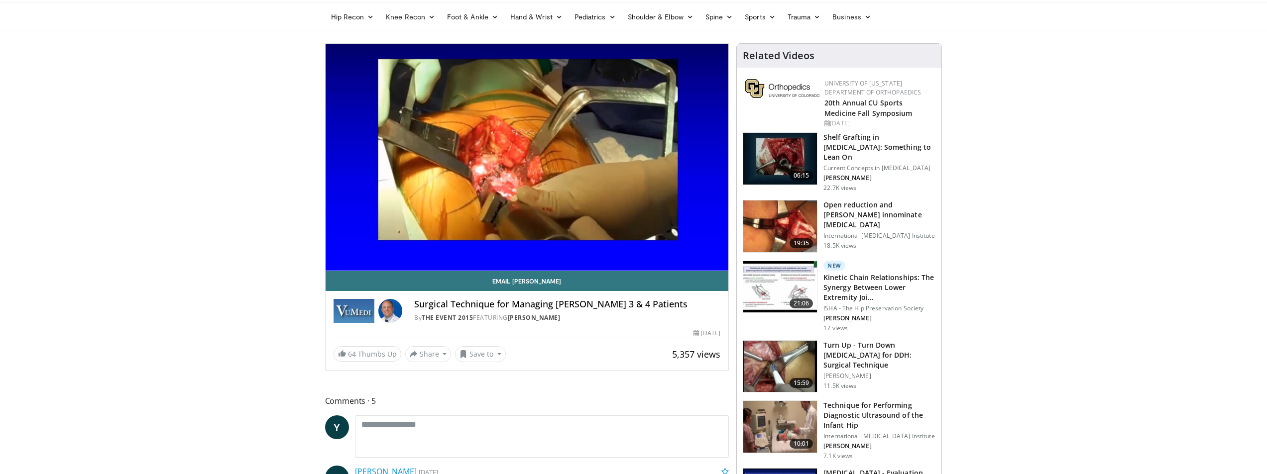
click at [629, 135] on h3 "Shelf Grafting in Hip Dysplasia: Something to Lean On" at bounding box center [879, 147] width 112 height 30
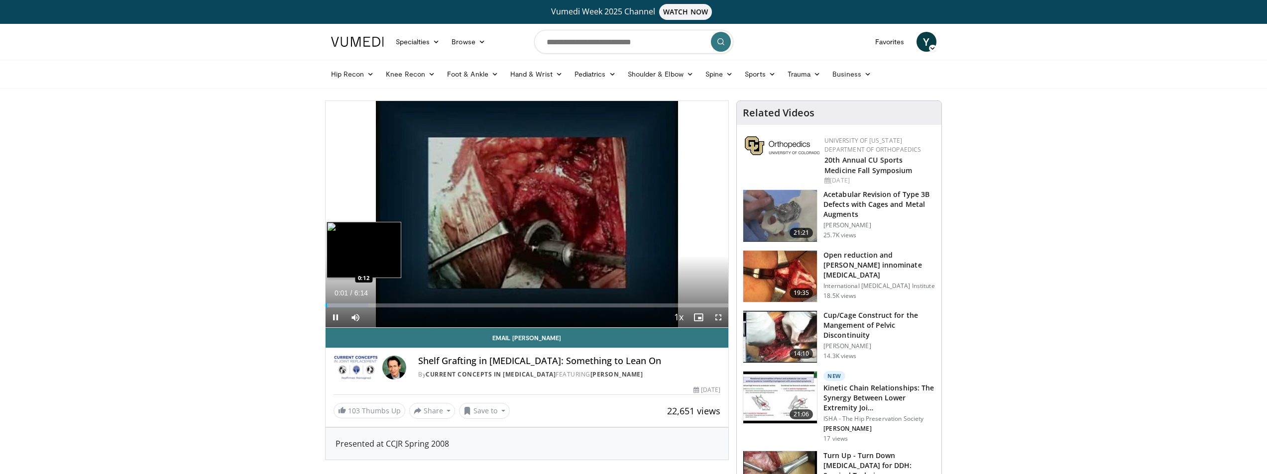
click at [339, 306] on div "Loaded : 10.63% 0:01 0:12" at bounding box center [527, 306] width 403 height 4
click at [348, 304] on div "Loaded : 15.96% 0:13 0:21" at bounding box center [527, 306] width 403 height 4
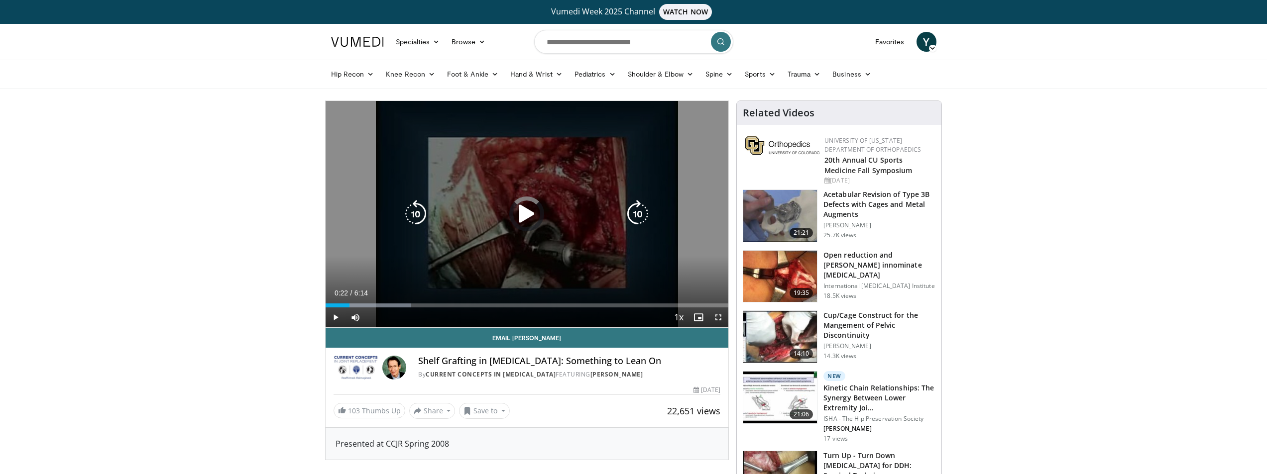
click at [360, 304] on div "Loaded : 21.29% 0:22 0:23" at bounding box center [527, 306] width 403 height 4
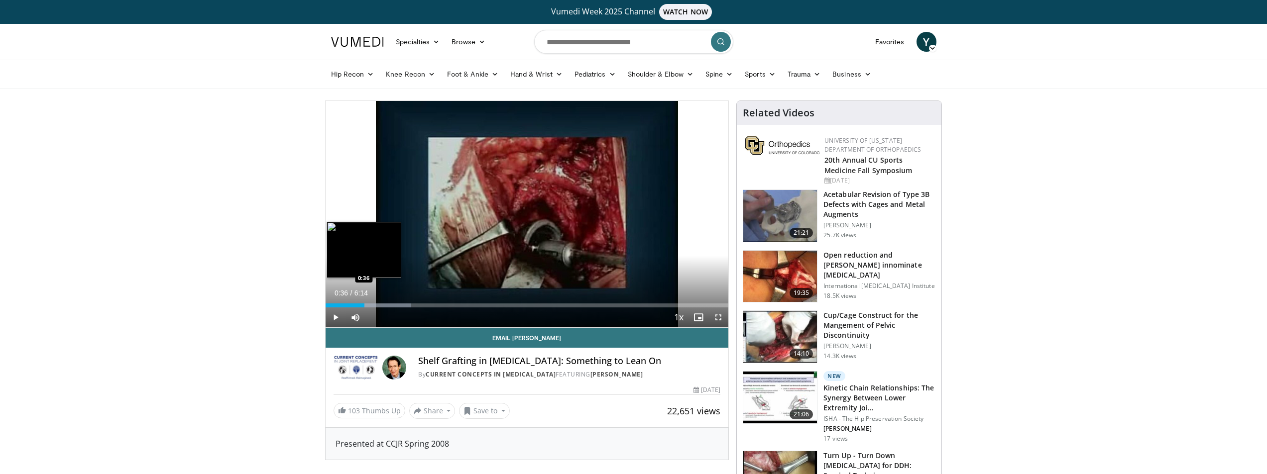
click at [365, 305] on div "Loaded : 21.29% 0:32 0:36" at bounding box center [527, 306] width 403 height 4
click at [373, 304] on div "Progress Bar" at bounding box center [373, 306] width 1 height 4
click at [384, 304] on div "Loaded : 26.62% 0:45 0:51" at bounding box center [527, 306] width 403 height 4
click at [394, 305] on div "10 seconds Tap to unmute" at bounding box center [527, 214] width 403 height 227
click at [395, 305] on div "Progress Bar" at bounding box center [403, 306] width 101 height 4
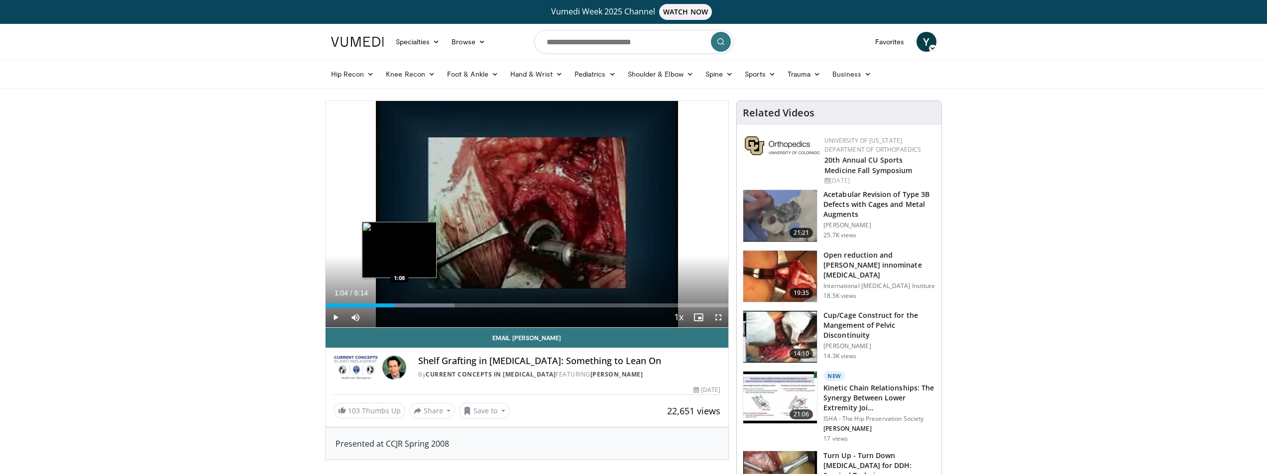
click at [400, 305] on div "Loaded : 32.04% 1:04 1:08" at bounding box center [527, 306] width 403 height 4
click at [409, 305] on div "Loaded : 34.62% 1:09 1:17" at bounding box center [527, 306] width 403 height 4
click at [415, 306] on div "Loaded : 37.29% 1:23 1:23" at bounding box center [527, 306] width 403 height 4
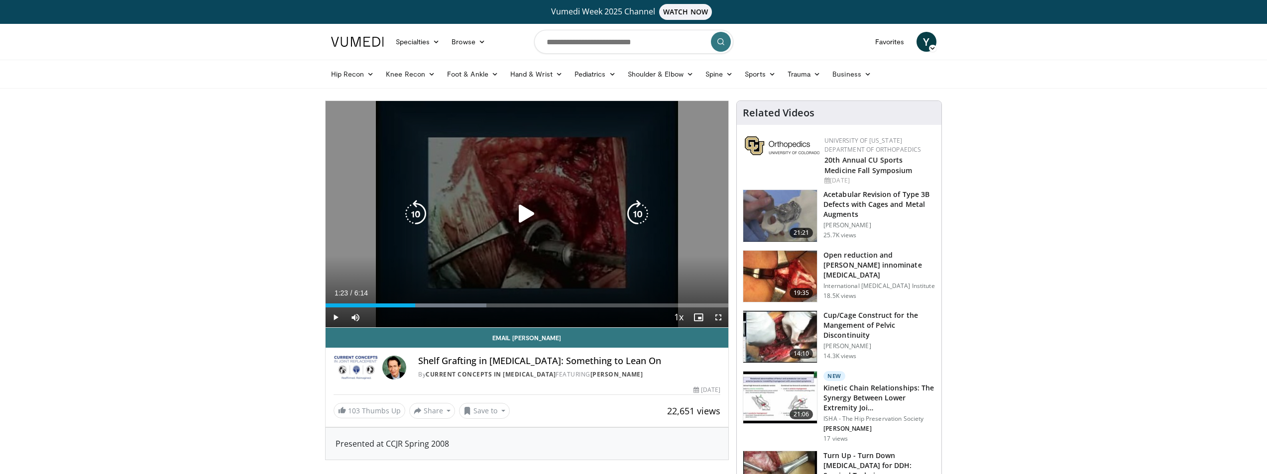
click at [525, 217] on icon "Video Player" at bounding box center [527, 214] width 28 height 28
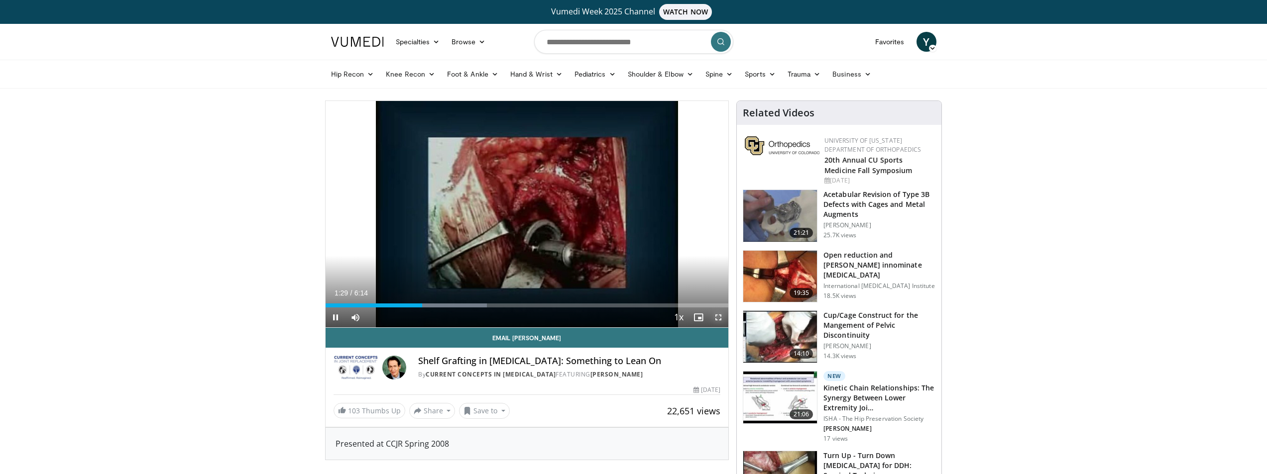
click at [722, 321] on span "Video Player" at bounding box center [718, 318] width 20 height 20
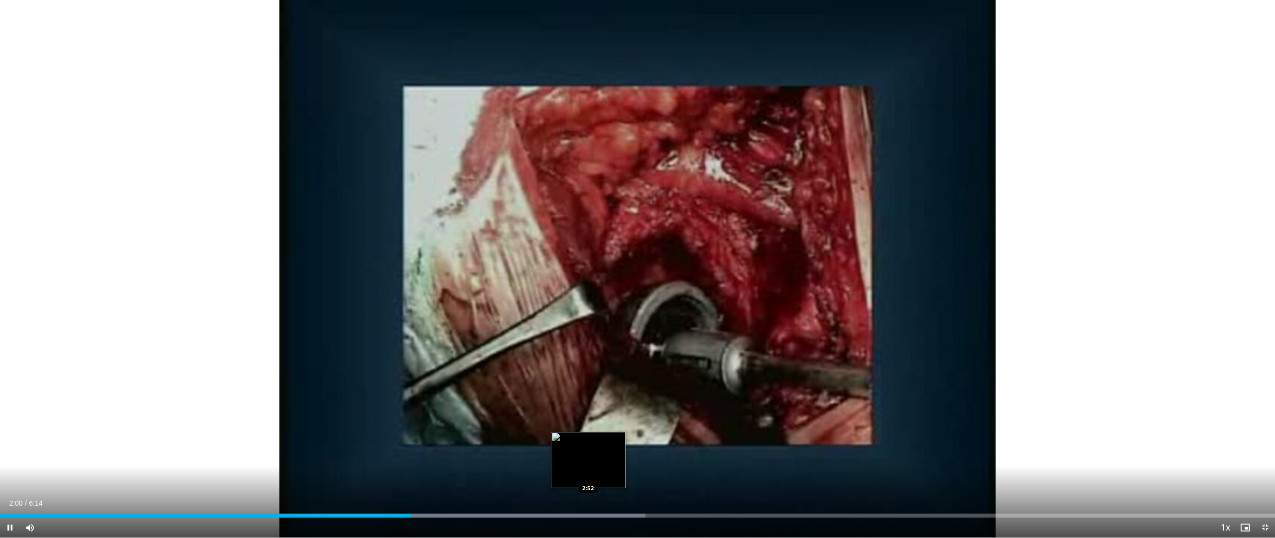
click at [420, 474] on div "Loaded : 50.62% 2:00 2:52" at bounding box center [637, 515] width 1275 height 4
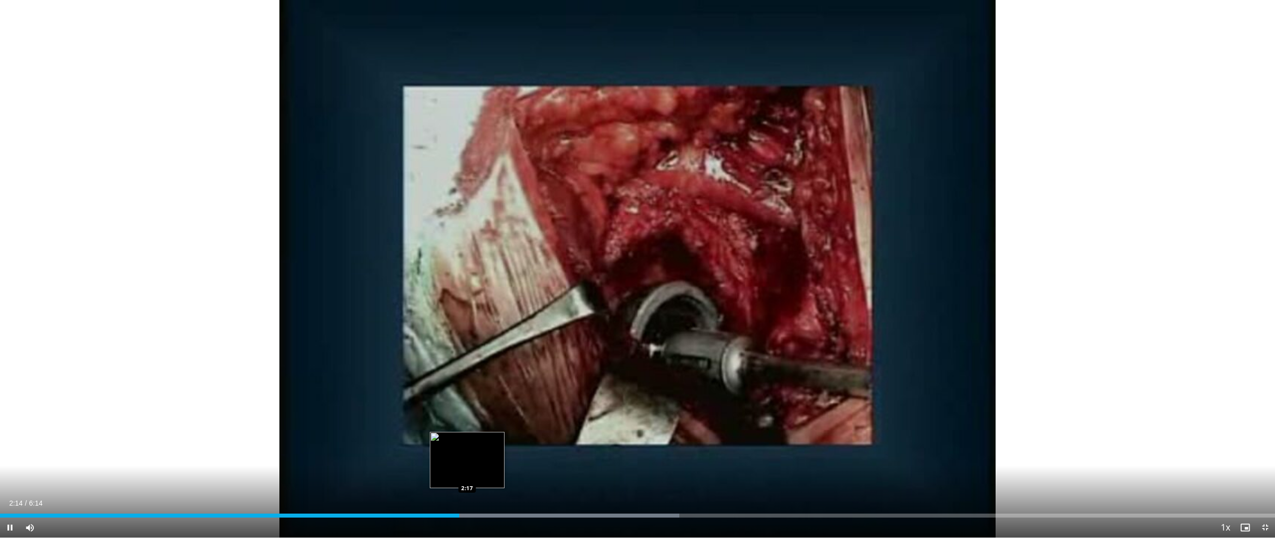
click at [467, 474] on div "Loaded : 53.28% 2:14 2:17" at bounding box center [637, 512] width 1275 height 9
click at [481, 474] on div "Progress Bar" at bounding box center [512, 515] width 336 height 4
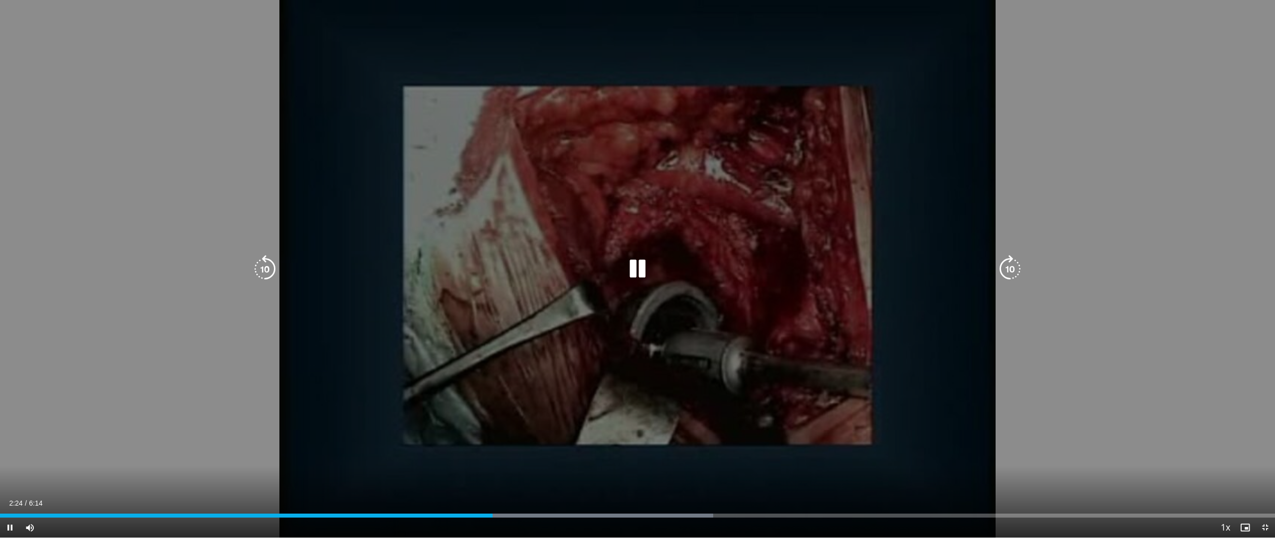
click at [494, 474] on div "Loaded : 55.95% 2:24 2:25" at bounding box center [637, 515] width 1275 height 4
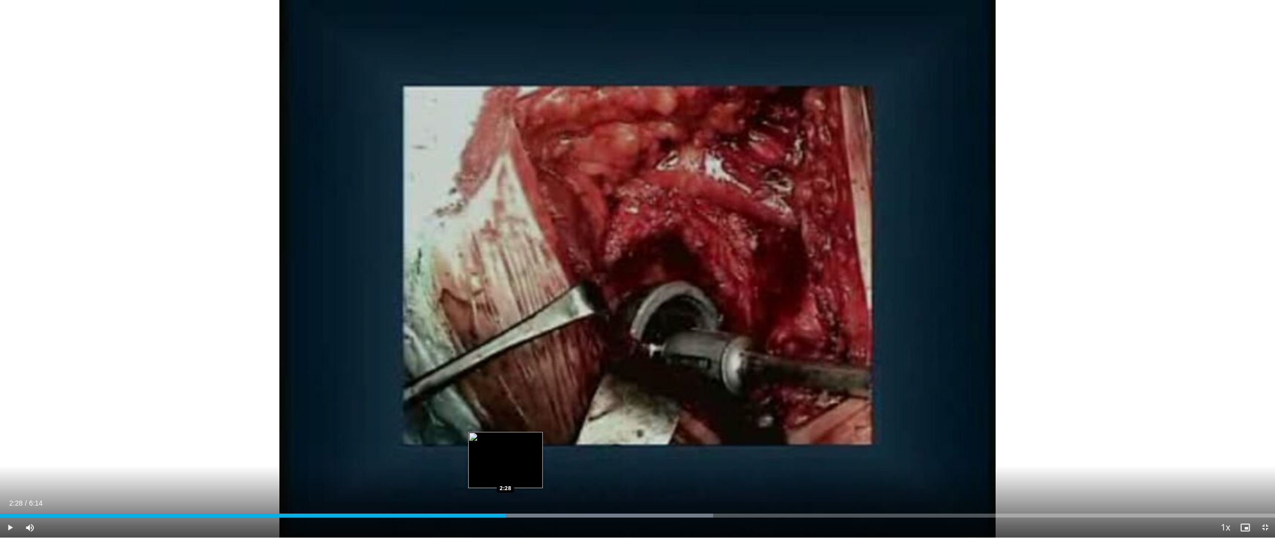
click at [505, 474] on div "Loaded : 55.95% 2:26 2:28" at bounding box center [637, 515] width 1275 height 4
click at [520, 474] on div "Progress Bar" at bounding box center [547, 515] width 332 height 4
click at [545, 474] on div "Progress Bar" at bounding box center [566, 515] width 295 height 4
click at [570, 474] on div "Loaded : 61.28% 2:42 2:47" at bounding box center [637, 515] width 1275 height 4
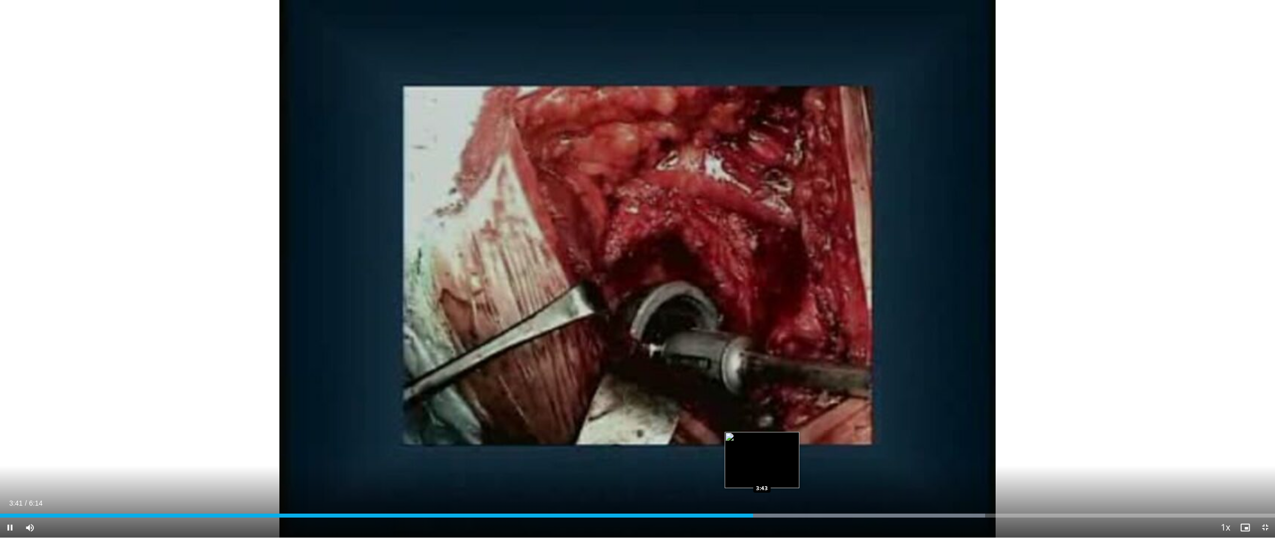
click at [762, 474] on div "Loaded : 77.27% 3:41 3:43" at bounding box center [637, 515] width 1275 height 4
click at [796, 474] on div "Loaded : 79.94% 3:50 3:52" at bounding box center [637, 512] width 1275 height 9
click at [812, 474] on div "Loaded : 79.94% 3:58 3:58" at bounding box center [637, 512] width 1275 height 9
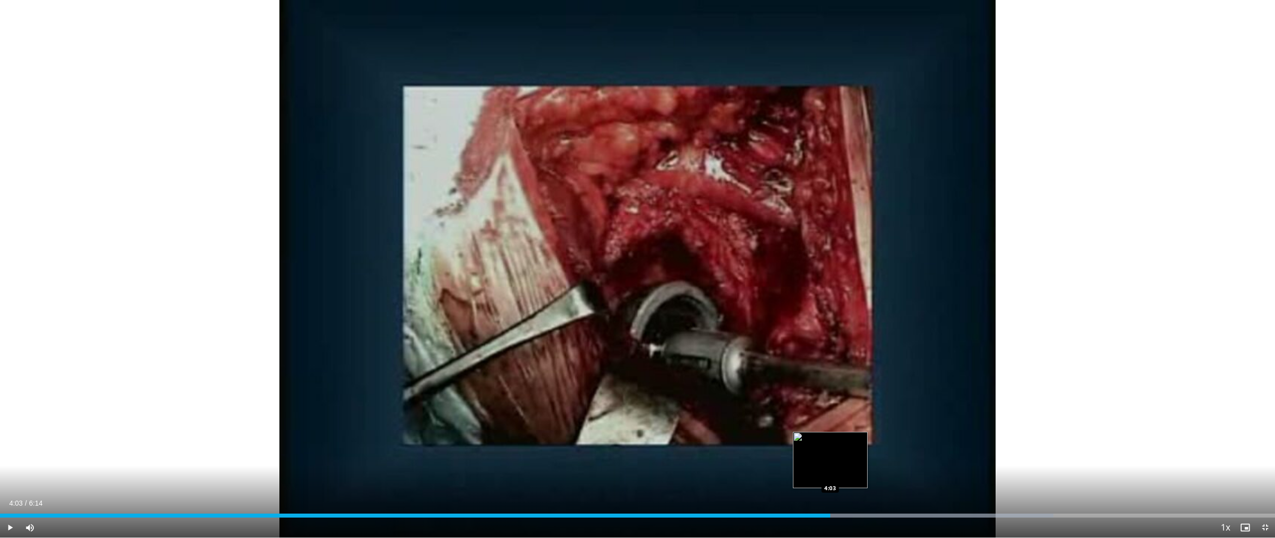
click at [830, 474] on div "Loaded : 82.61% 4:01 4:03" at bounding box center [637, 515] width 1275 height 4
click at [848, 474] on div "Progress Bar" at bounding box center [885, 515] width 335 height 4
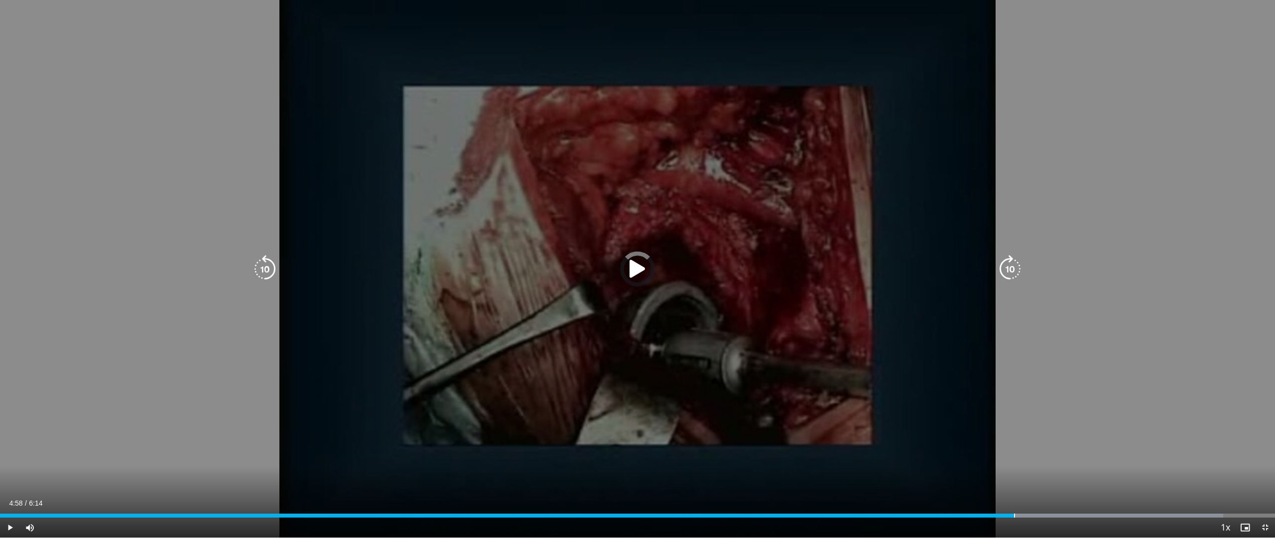
drag, startPoint x: 1014, startPoint y: 515, endPoint x: 1027, endPoint y: 510, distance: 13.2
click at [1019, 474] on div "Loaded : 95.94% 4:57 4:57" at bounding box center [637, 512] width 1275 height 9
drag, startPoint x: 1083, startPoint y: 511, endPoint x: 1092, endPoint y: 511, distance: 9.0
click at [1085, 474] on div "Loaded : 96.12% 5:18 5:18" at bounding box center [637, 512] width 1275 height 9
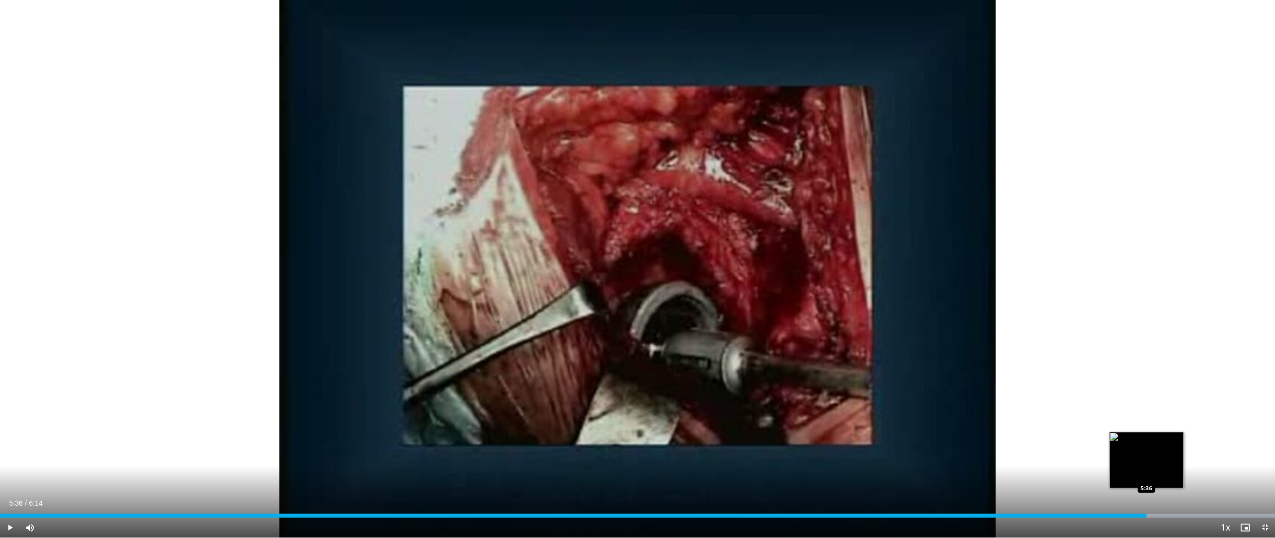
click at [1146, 474] on div "Progress Bar" at bounding box center [1131, 515] width 288 height 4
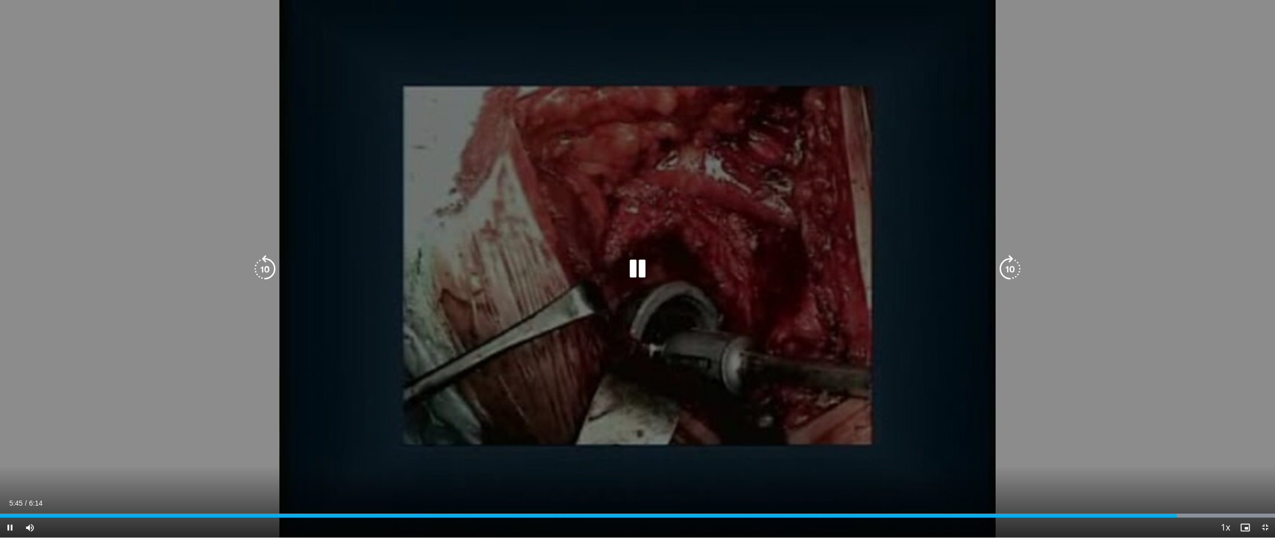
click at [841, 149] on div "10 seconds Tap to unmute" at bounding box center [637, 268] width 1275 height 537
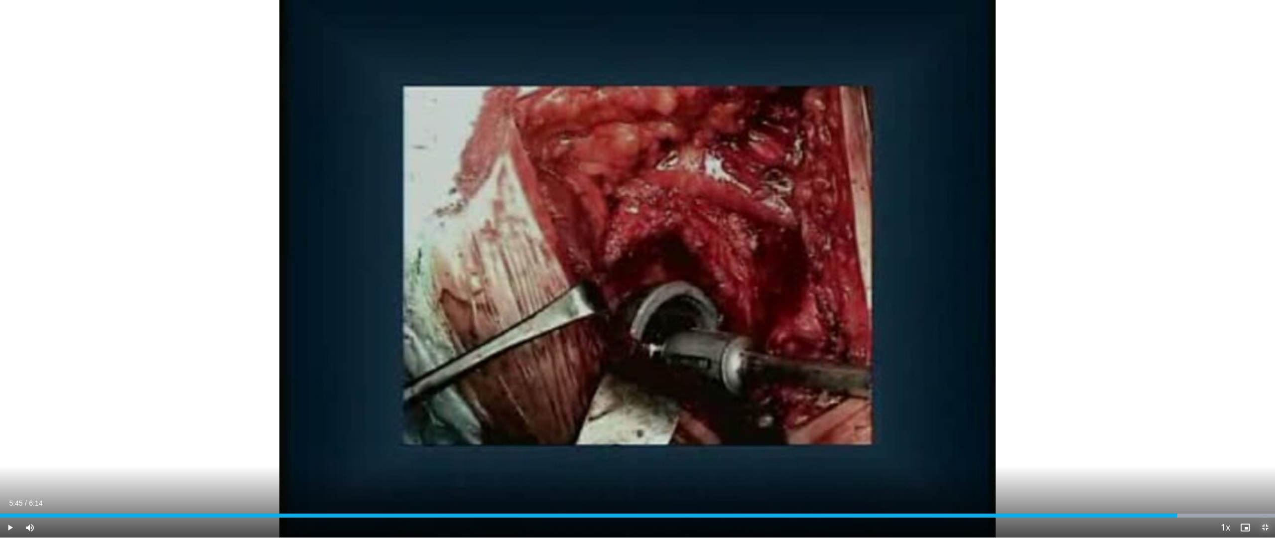
click at [1263, 474] on span "Video Player" at bounding box center [1265, 527] width 20 height 20
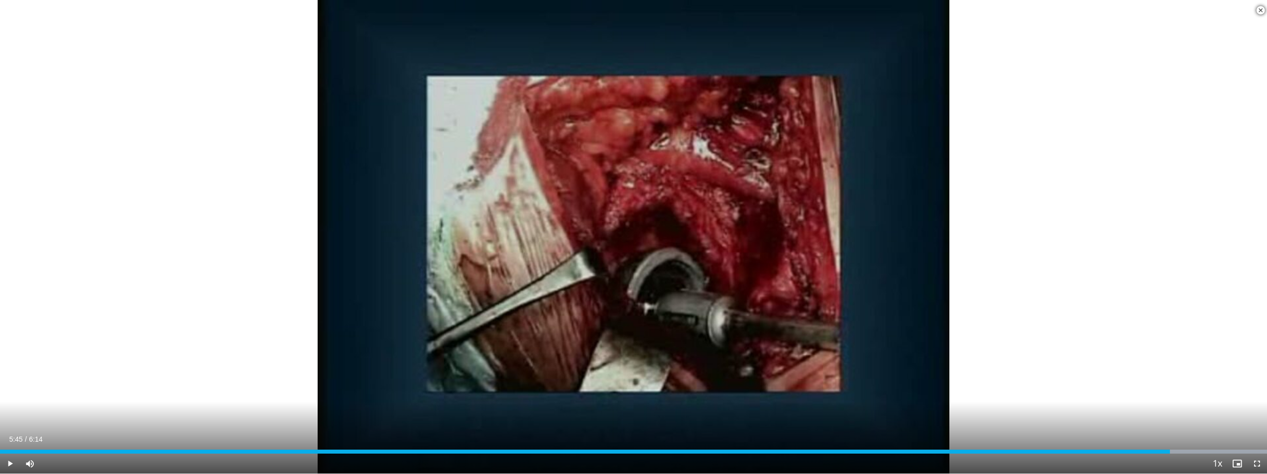
scroll to position [199, 0]
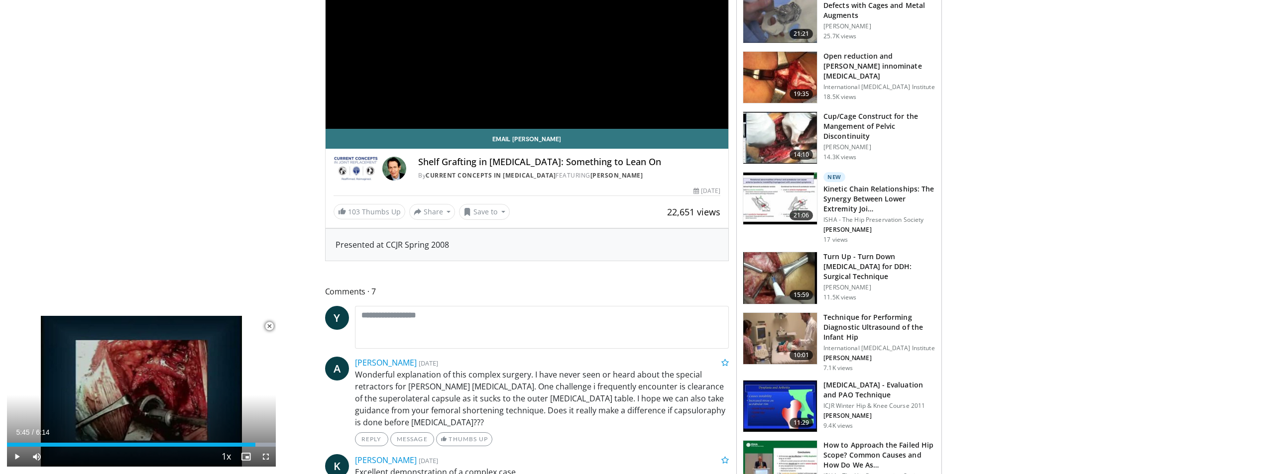
click at [905, 261] on h3 "Turn Up - Turn Down Arthroplasty for DDH: Surgical Technique" at bounding box center [879, 267] width 112 height 30
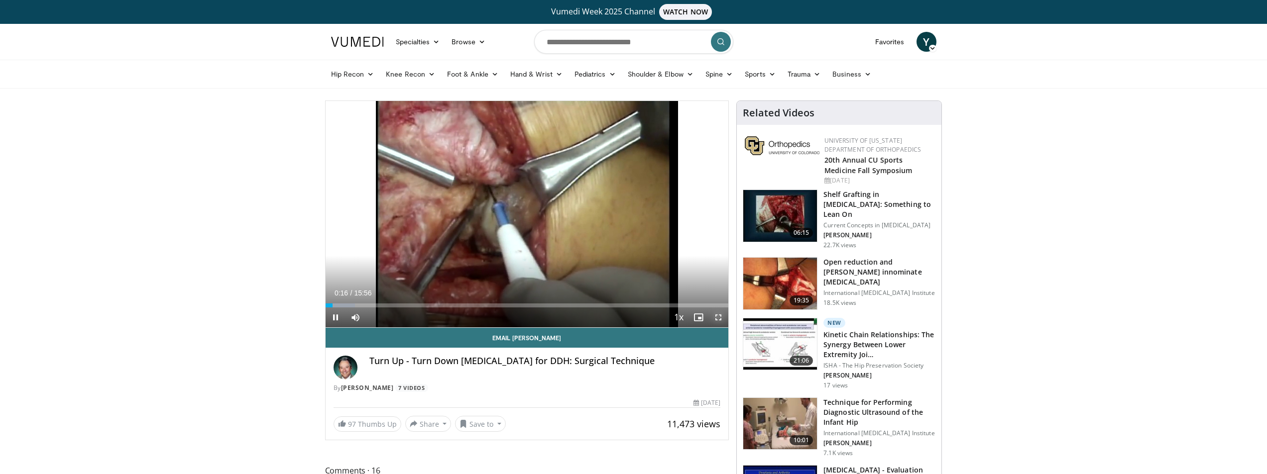
click at [715, 317] on span "Video Player" at bounding box center [718, 318] width 20 height 20
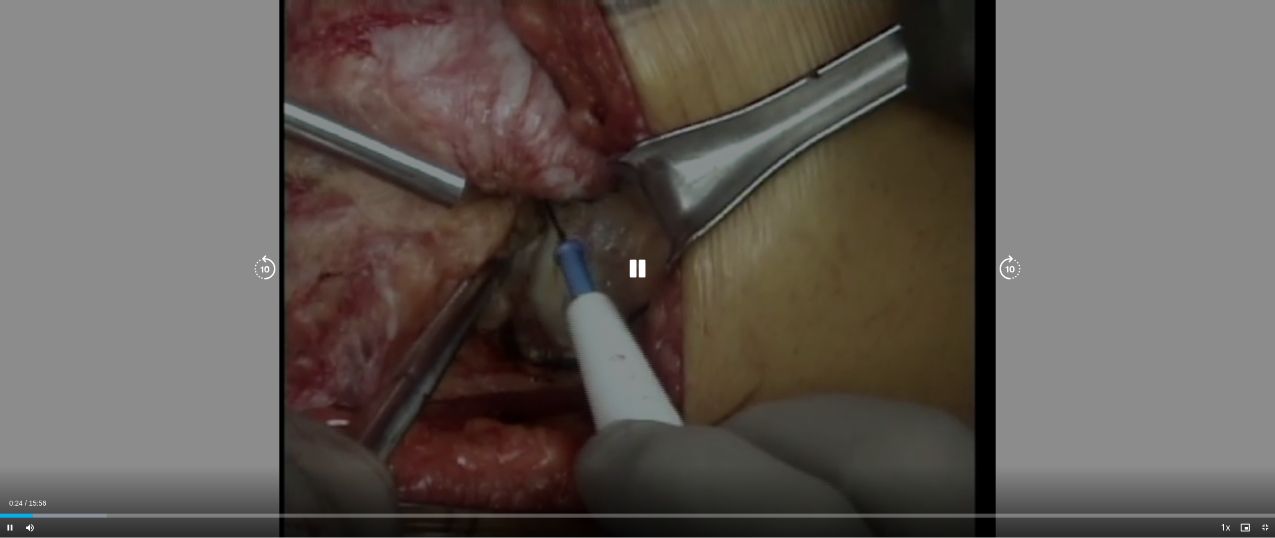
click at [41, 474] on div "Loaded : 8.34% 00:24 00:31" at bounding box center [637, 512] width 1275 height 9
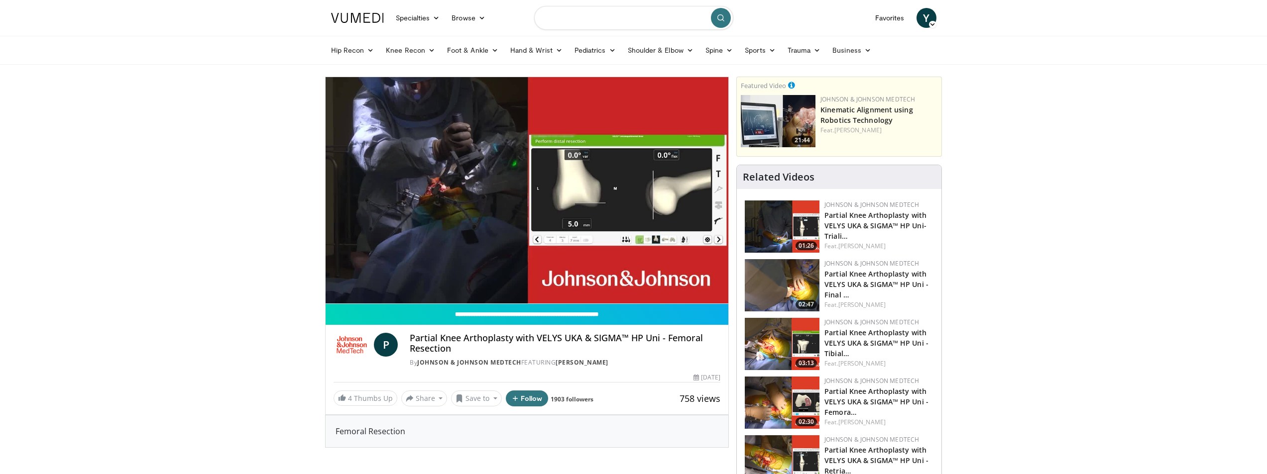
click at [645, 15] on input "Search topics, interventions" at bounding box center [633, 18] width 199 height 24
type input "**********"
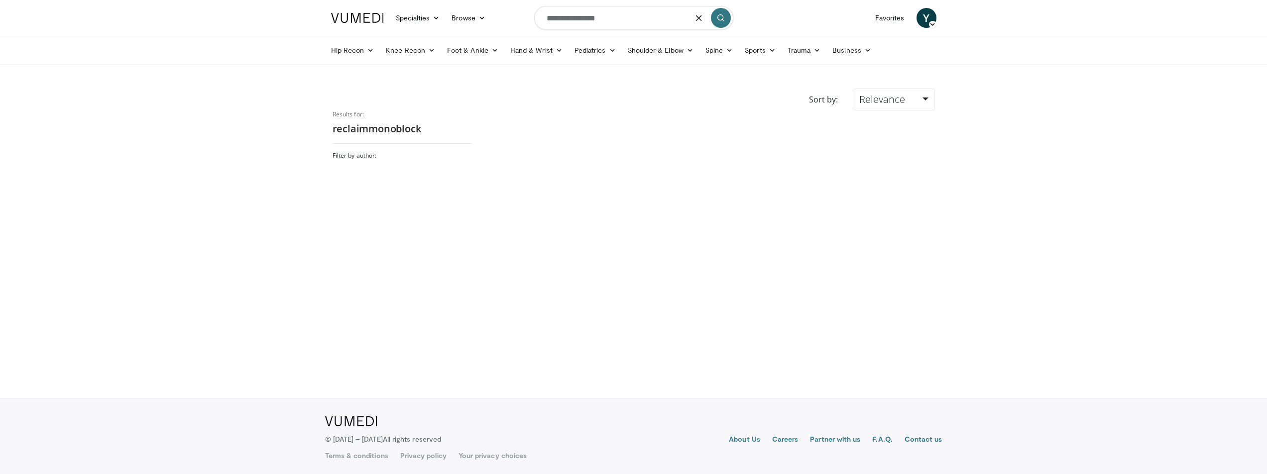
click at [571, 16] on input "**********" at bounding box center [633, 18] width 199 height 24
type input "**********"
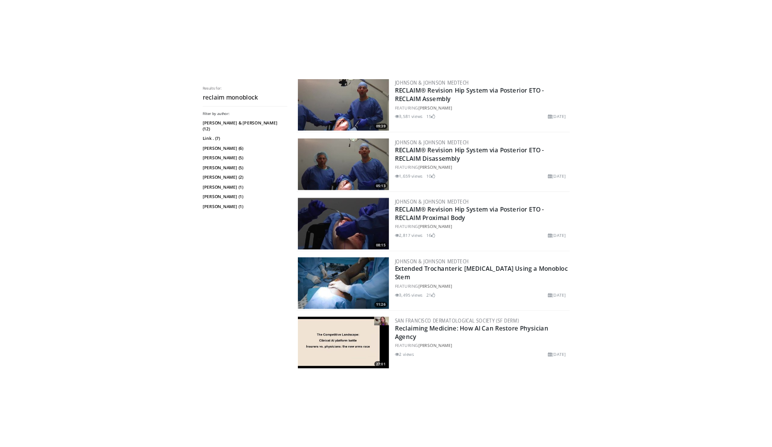
scroll to position [1494, 0]
